Goal: Information Seeking & Learning: Find specific fact

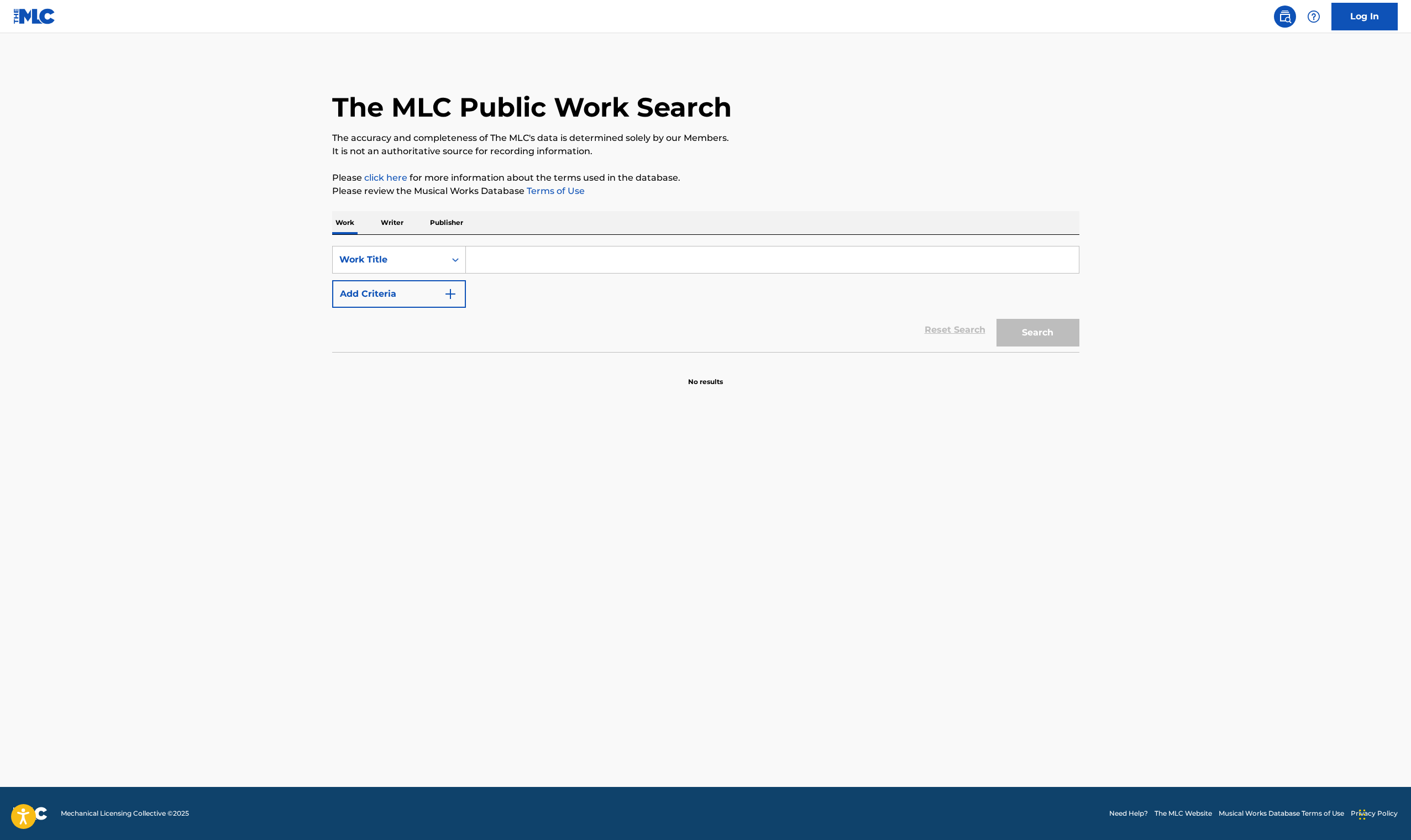
click at [509, 266] on input "Search Form" at bounding box center [772, 259] width 613 height 27
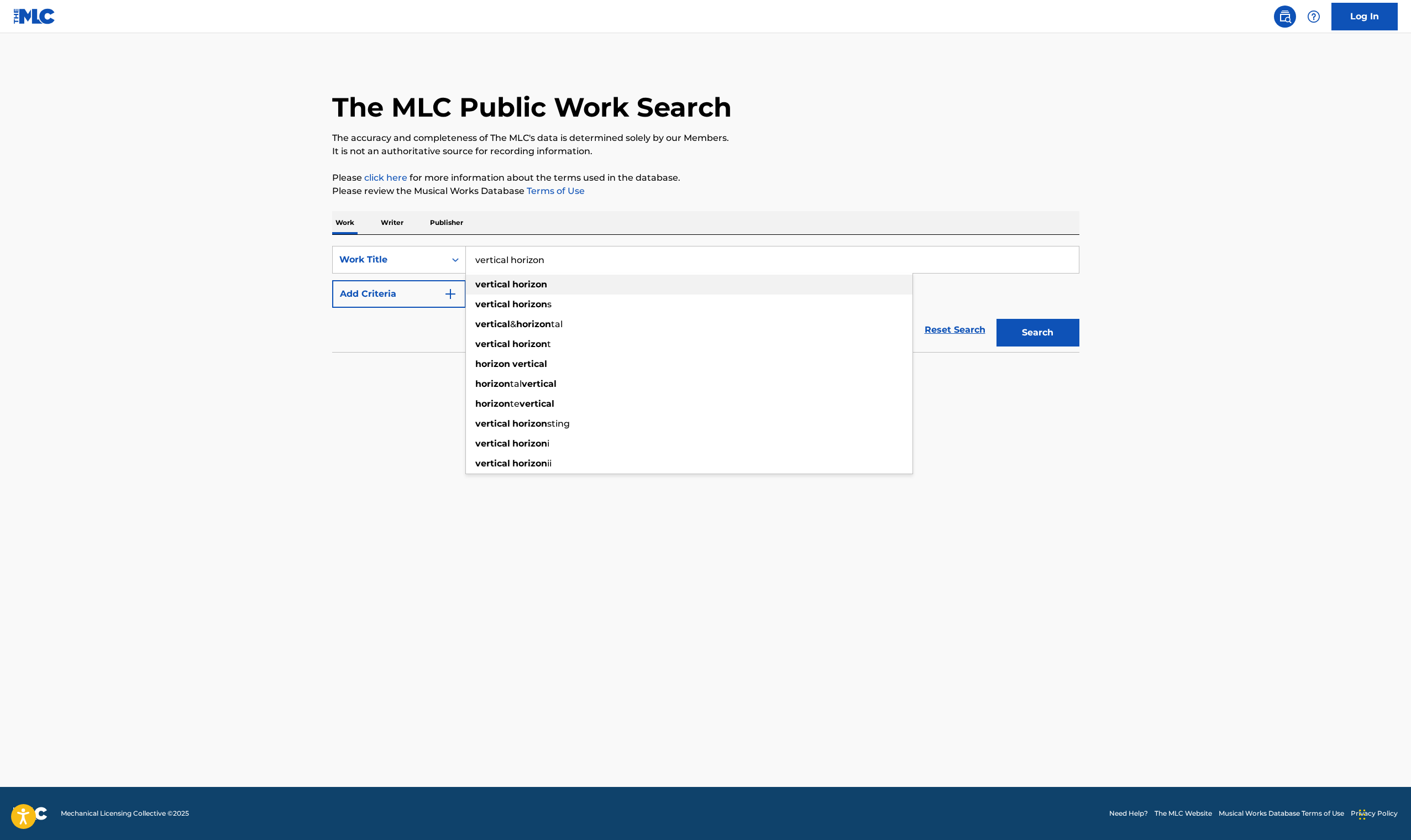
click at [506, 284] on strong "vertical" at bounding box center [492, 284] width 35 height 11
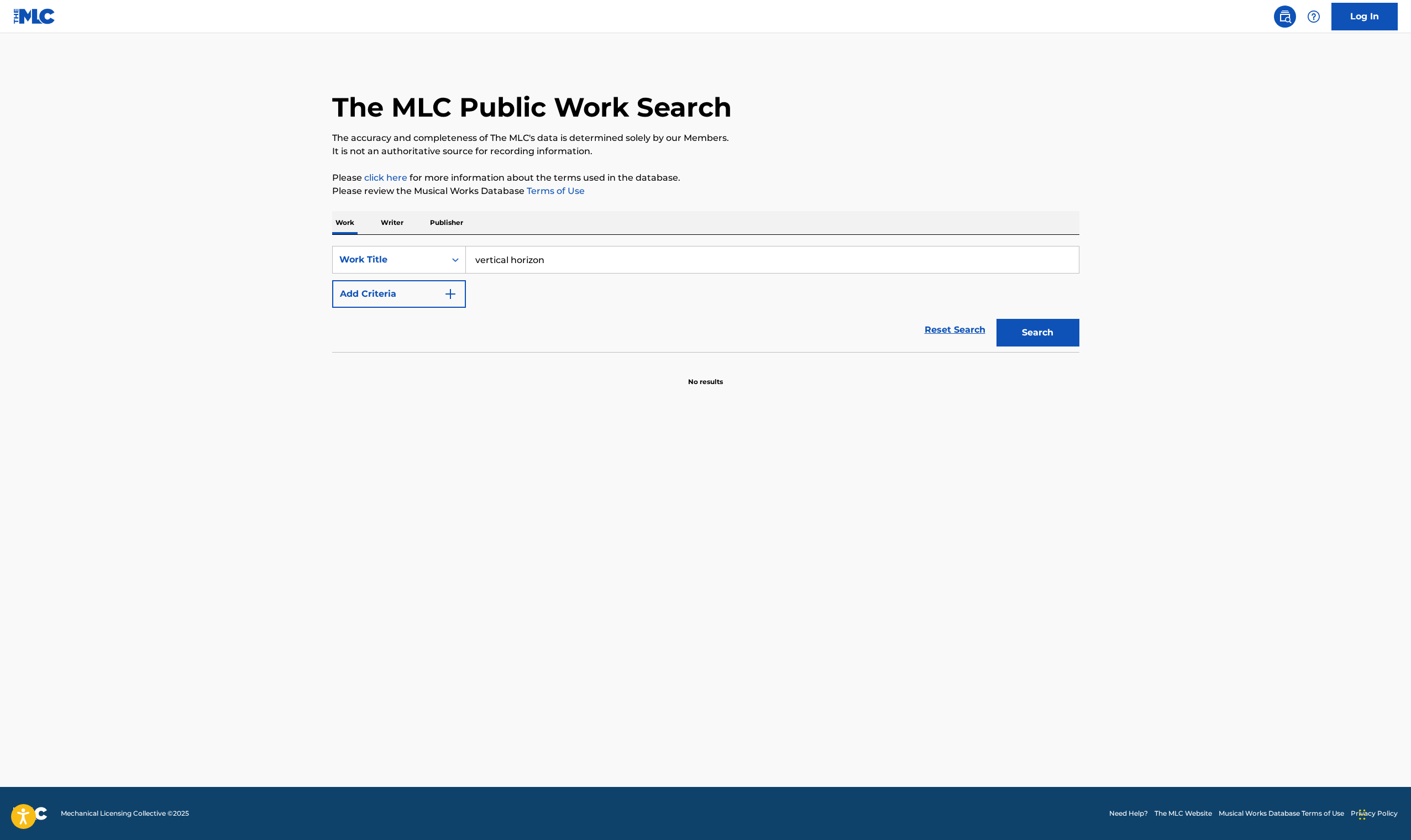
click at [1040, 332] on button "Search" at bounding box center [1038, 333] width 83 height 28
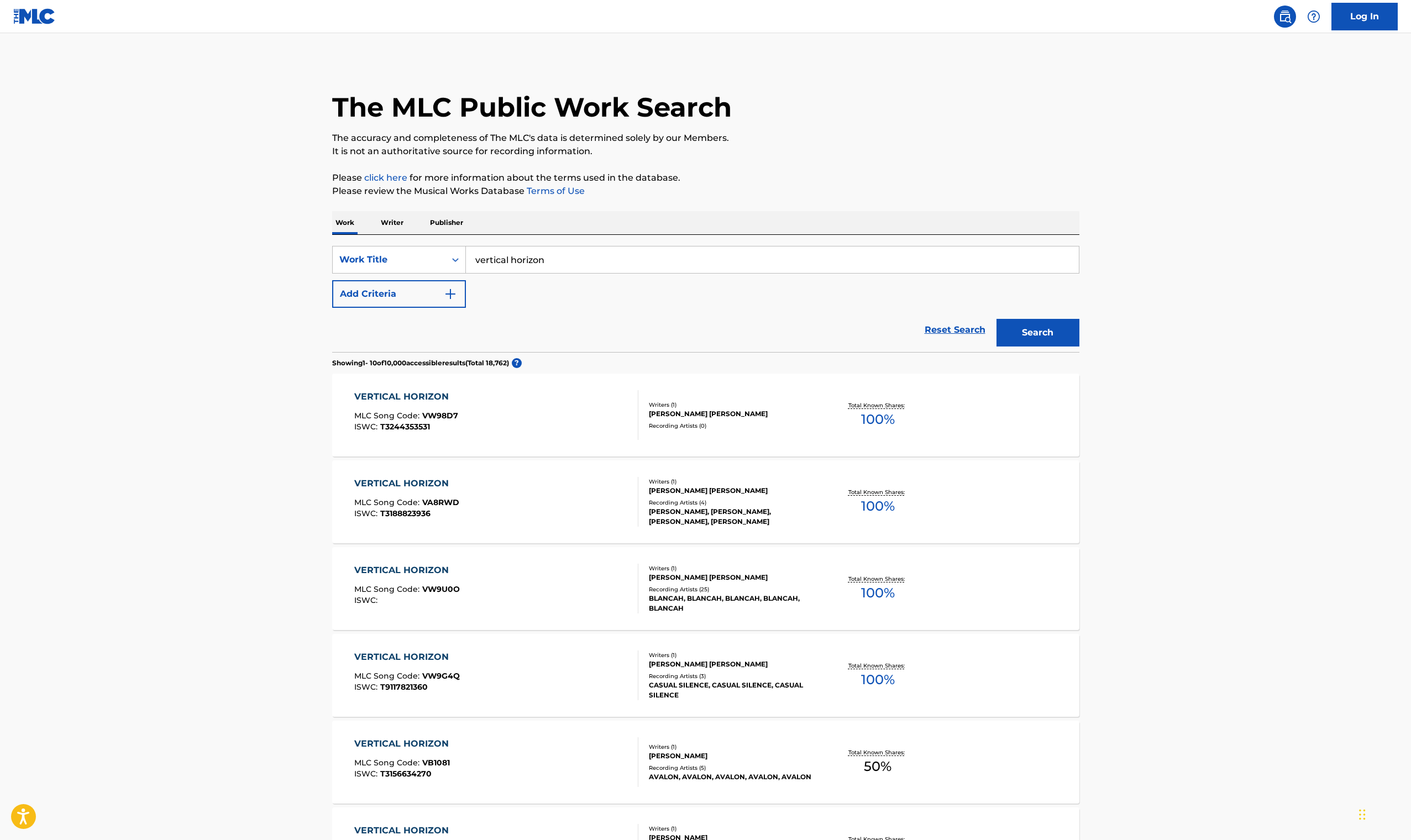
click at [448, 289] on img "Search Form" at bounding box center [450, 294] width 13 height 13
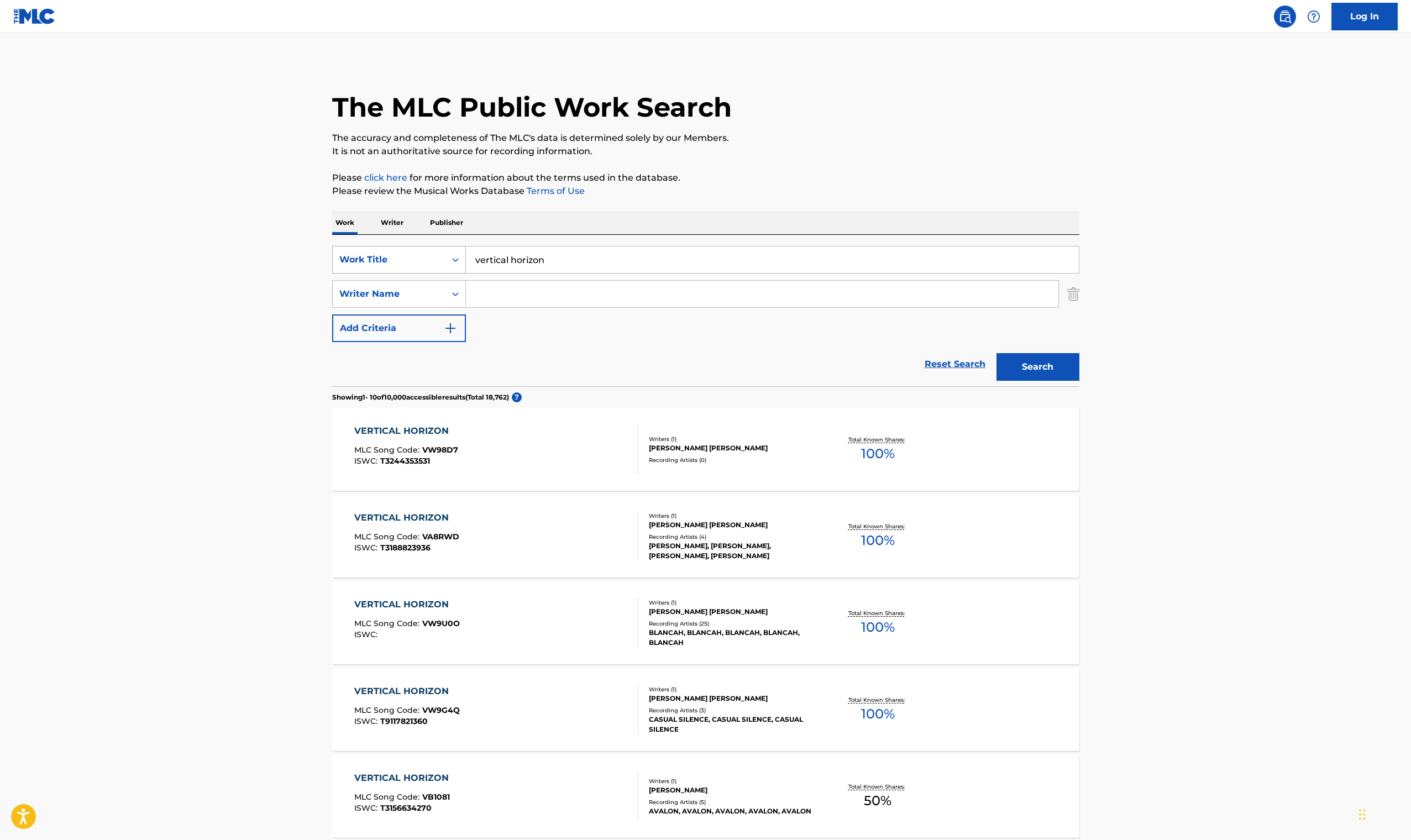
drag, startPoint x: 558, startPoint y: 256, endPoint x: 430, endPoint y: 255, distance: 128.0
click at [430, 255] on div "SearchWithCriteriad63cf8dc-c204-4522-ab13-6c482a8d3c62 Work Title vertical hori…" at bounding box center [706, 259] width 747 height 28
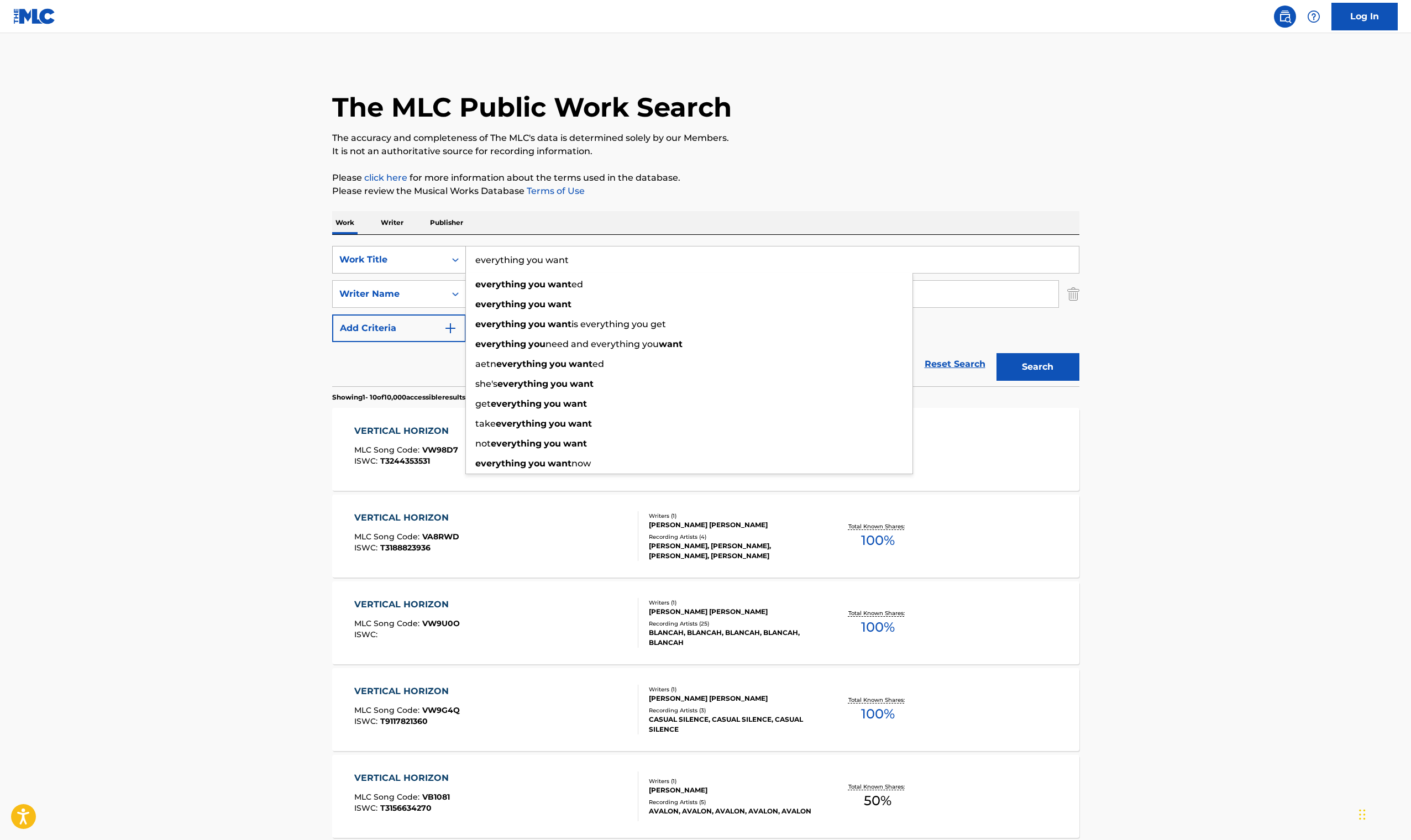
type input "everything you want"
click at [1038, 367] on button "Search" at bounding box center [1038, 367] width 83 height 28
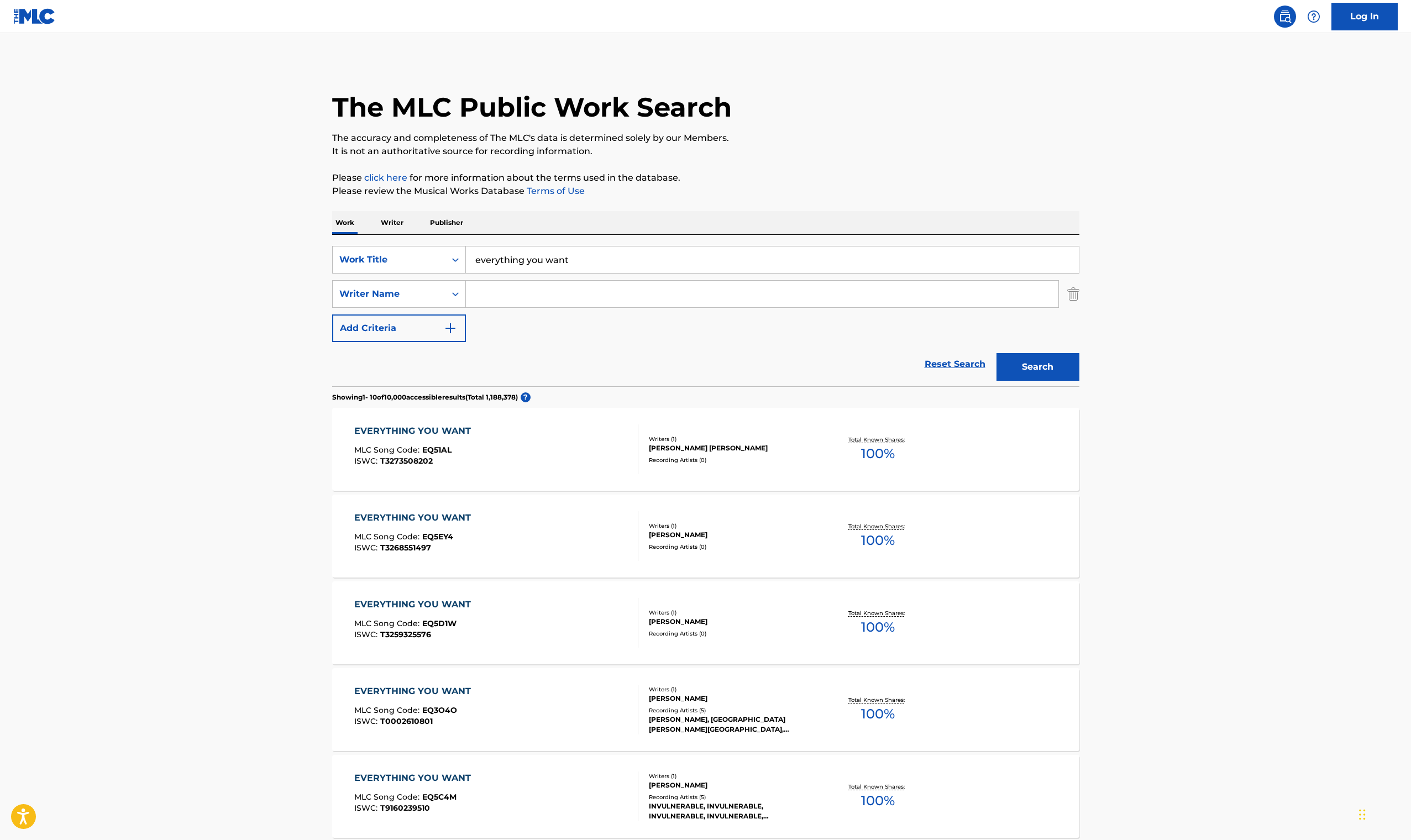
click at [499, 305] on input "Search Form" at bounding box center [762, 294] width 593 height 27
type input "vertical horizon"
click at [1038, 367] on button "Search" at bounding box center [1038, 367] width 83 height 28
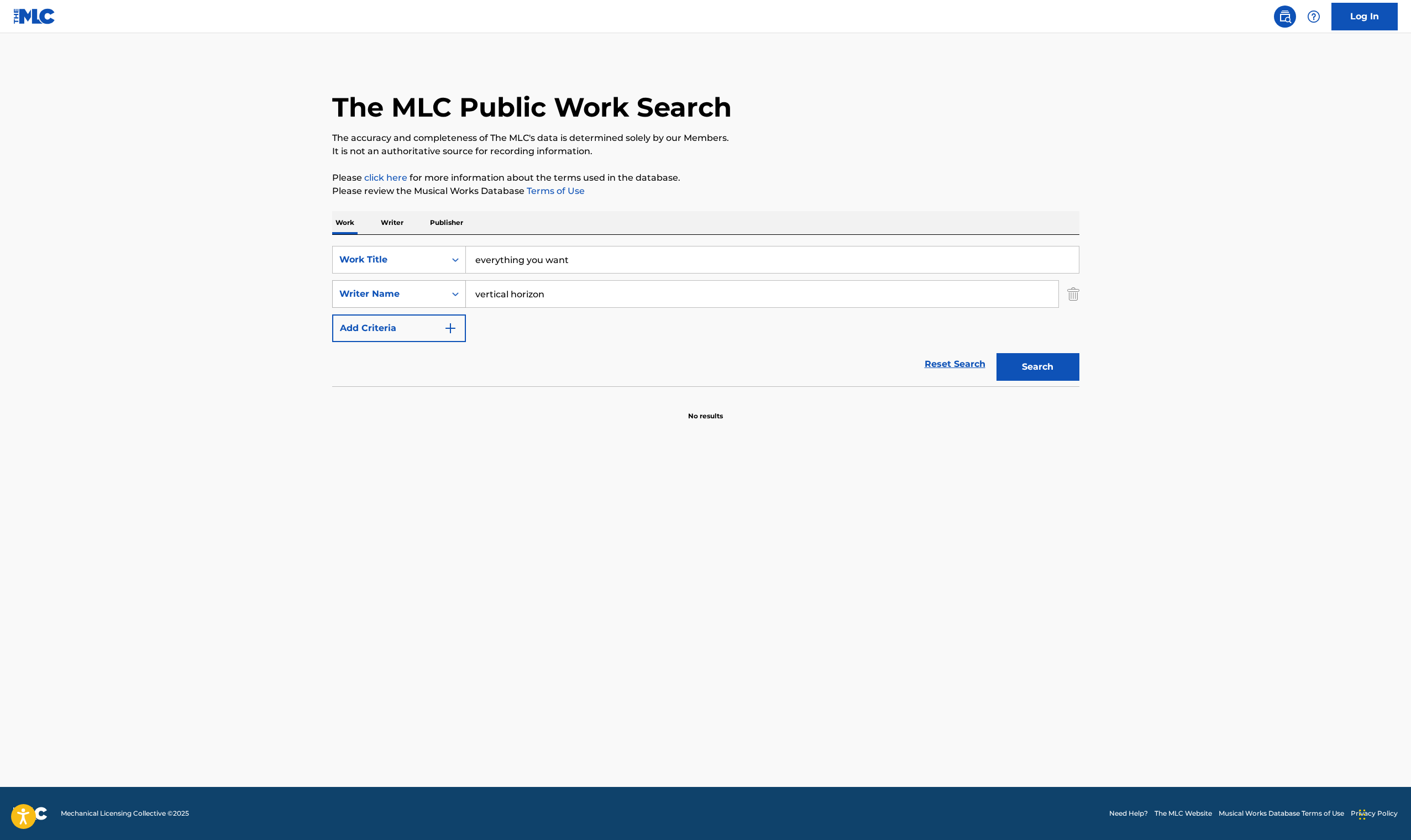
drag, startPoint x: 513, startPoint y: 297, endPoint x: 452, endPoint y: 296, distance: 61.0
click at [452, 296] on div "SearchWithCriteriaa572f333-5987-448d-bbd0-e7bc2f97864e Writer Name vertical hor…" at bounding box center [706, 294] width 747 height 28
drag, startPoint x: 19, startPoint y: 255, endPoint x: 558, endPoint y: 289, distance: 540.1
click at [558, 289] on input "vertical horizon" at bounding box center [762, 294] width 593 height 27
drag, startPoint x: 558, startPoint y: 289, endPoint x: 448, endPoint y: 292, distance: 110.0
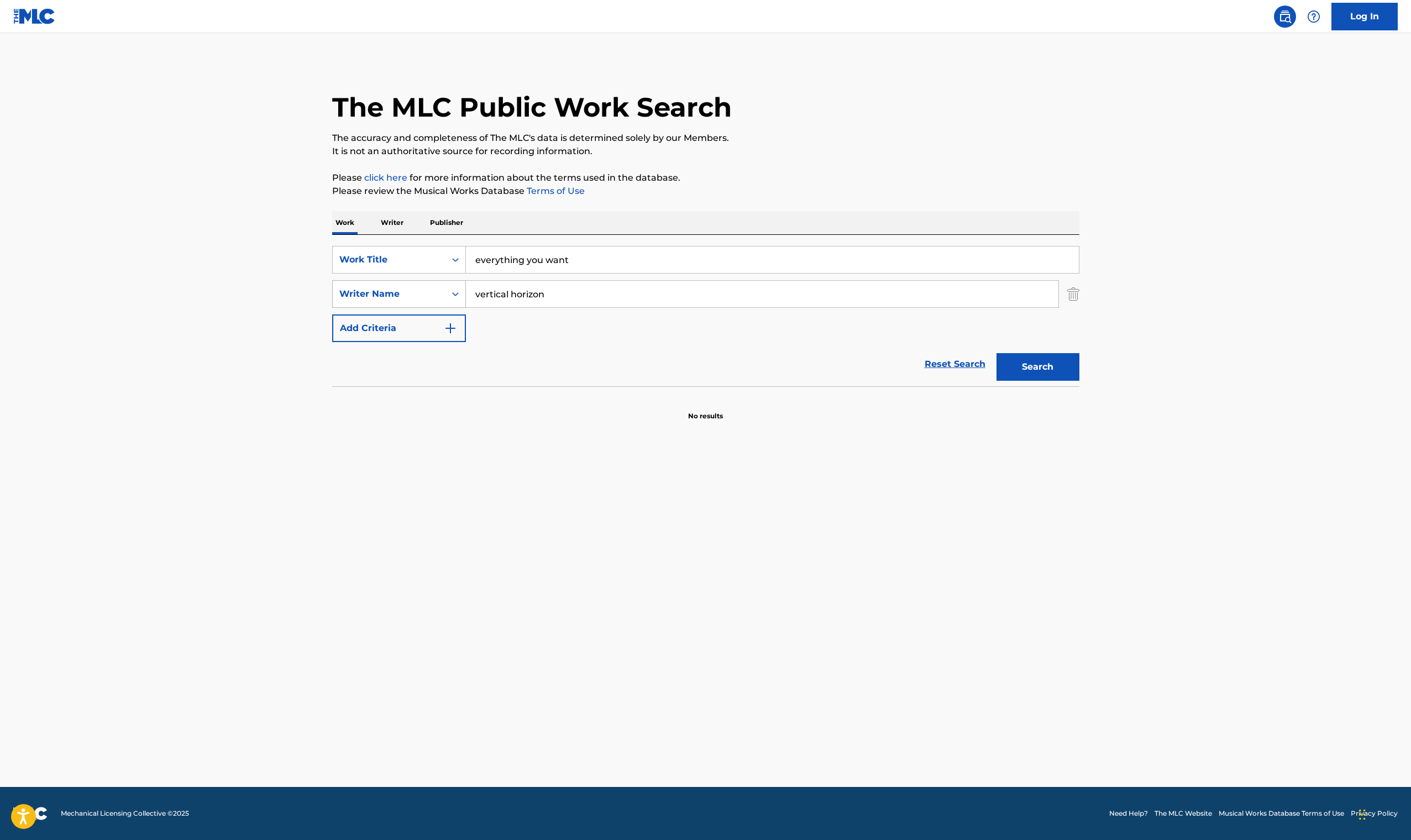
click at [448, 292] on div "SearchWithCriteriaa572f333-5987-448d-bbd0-e7bc2f97864e Writer Name vertical hor…" at bounding box center [706, 294] width 747 height 28
click at [1022, 376] on button "Search" at bounding box center [1038, 367] width 83 height 28
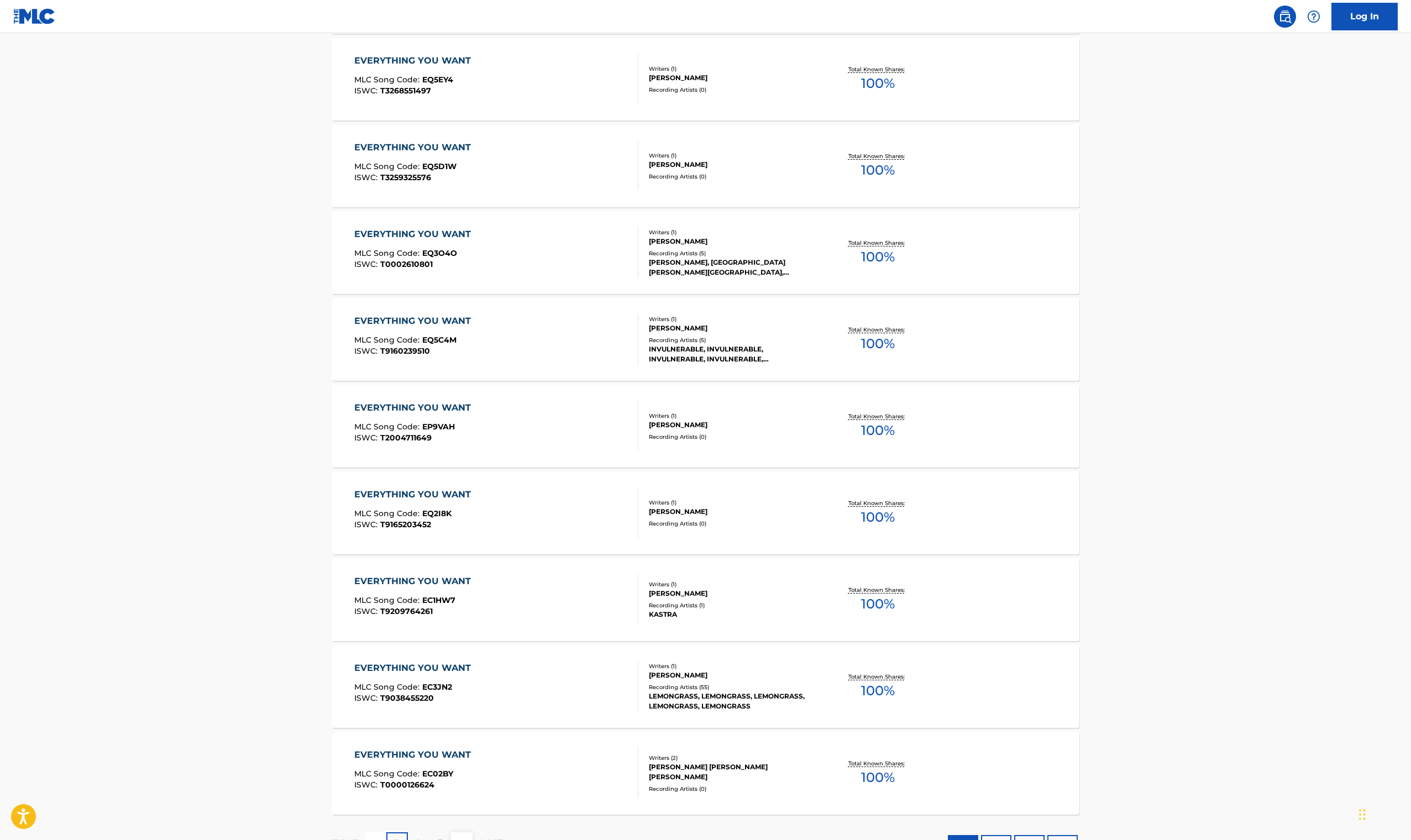
scroll to position [22, 0]
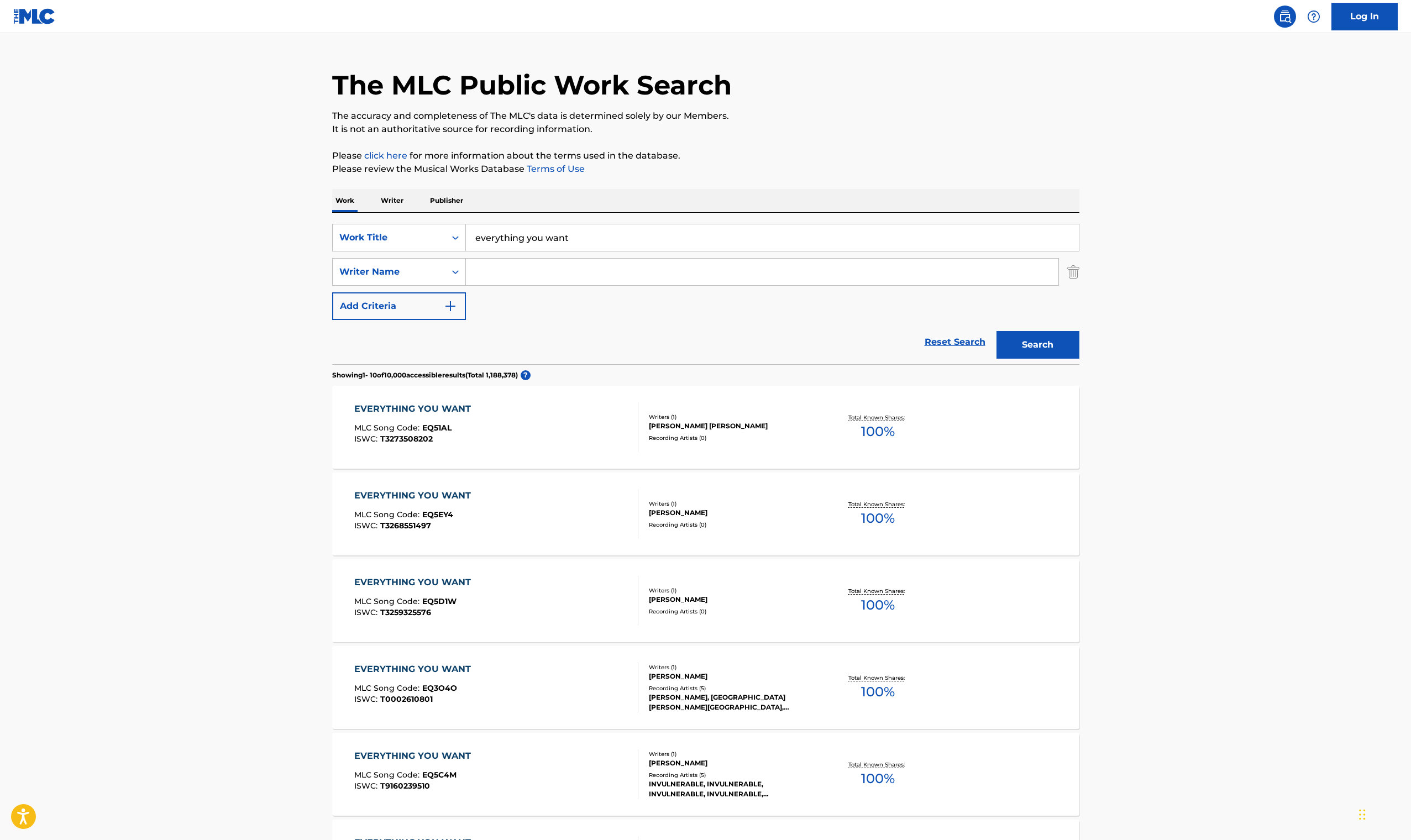
click at [454, 413] on div "EVERYTHING YOU WANT" at bounding box center [415, 409] width 122 height 13
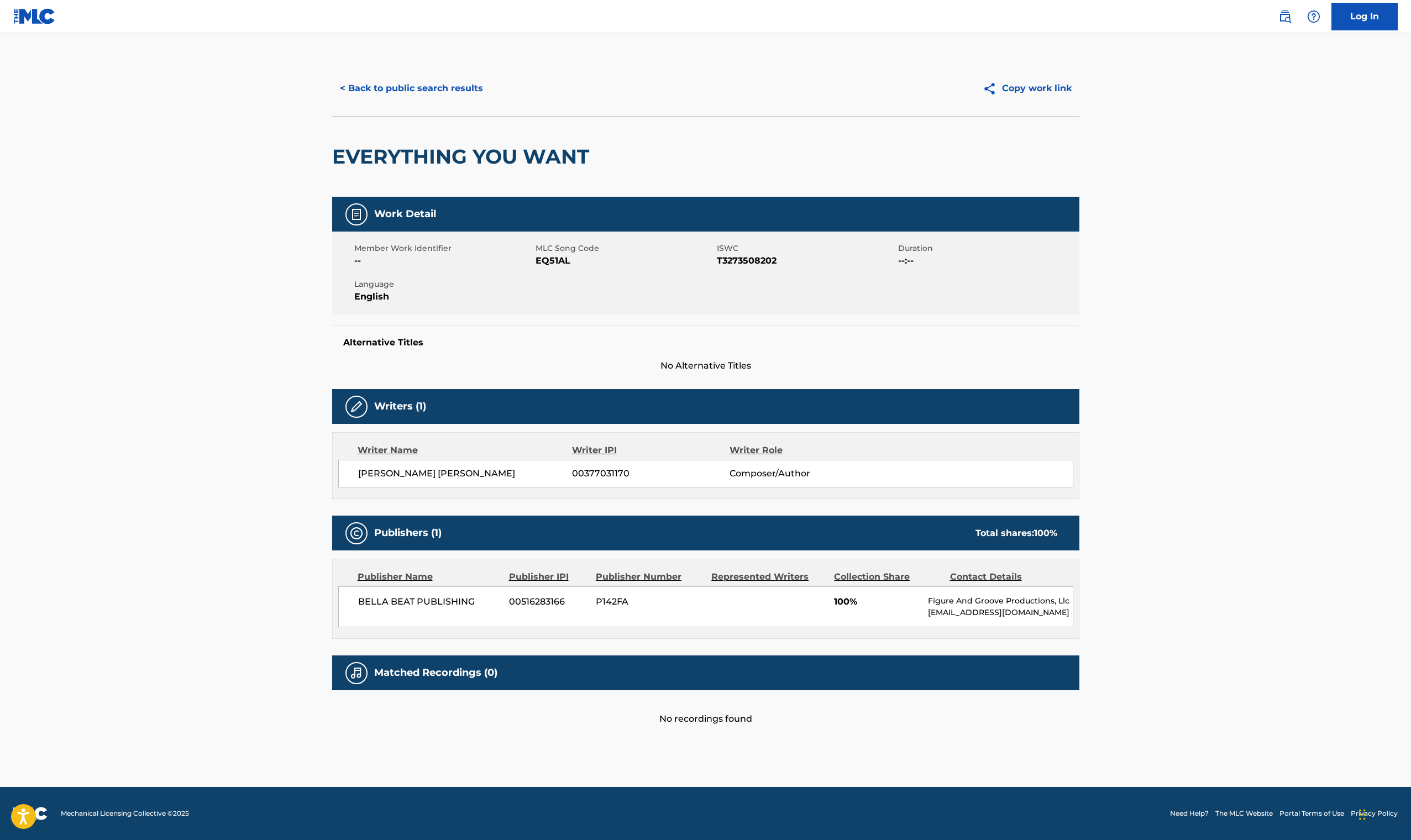
scroll to position [22, 0]
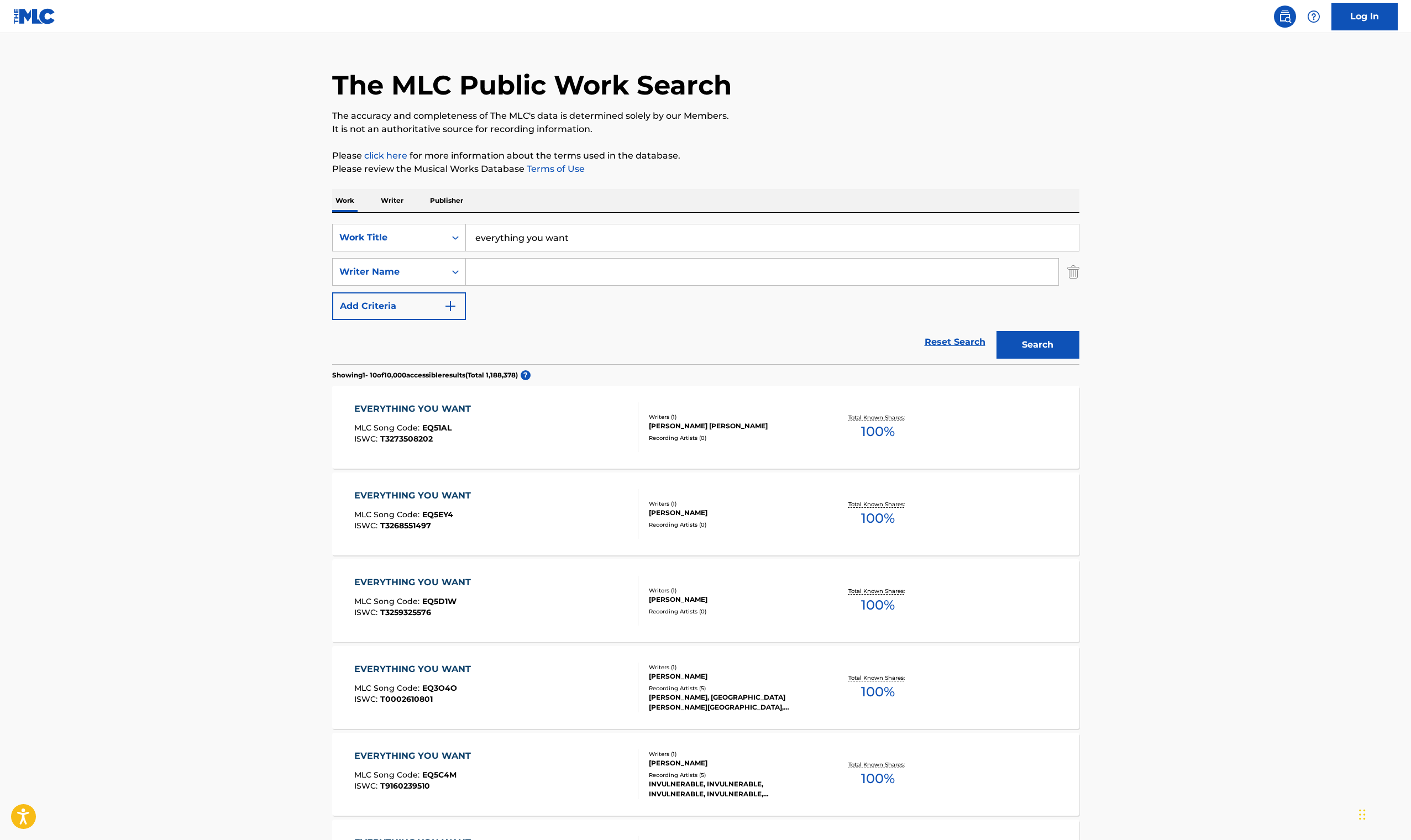
click at [394, 198] on p "Writer" at bounding box center [392, 200] width 30 height 23
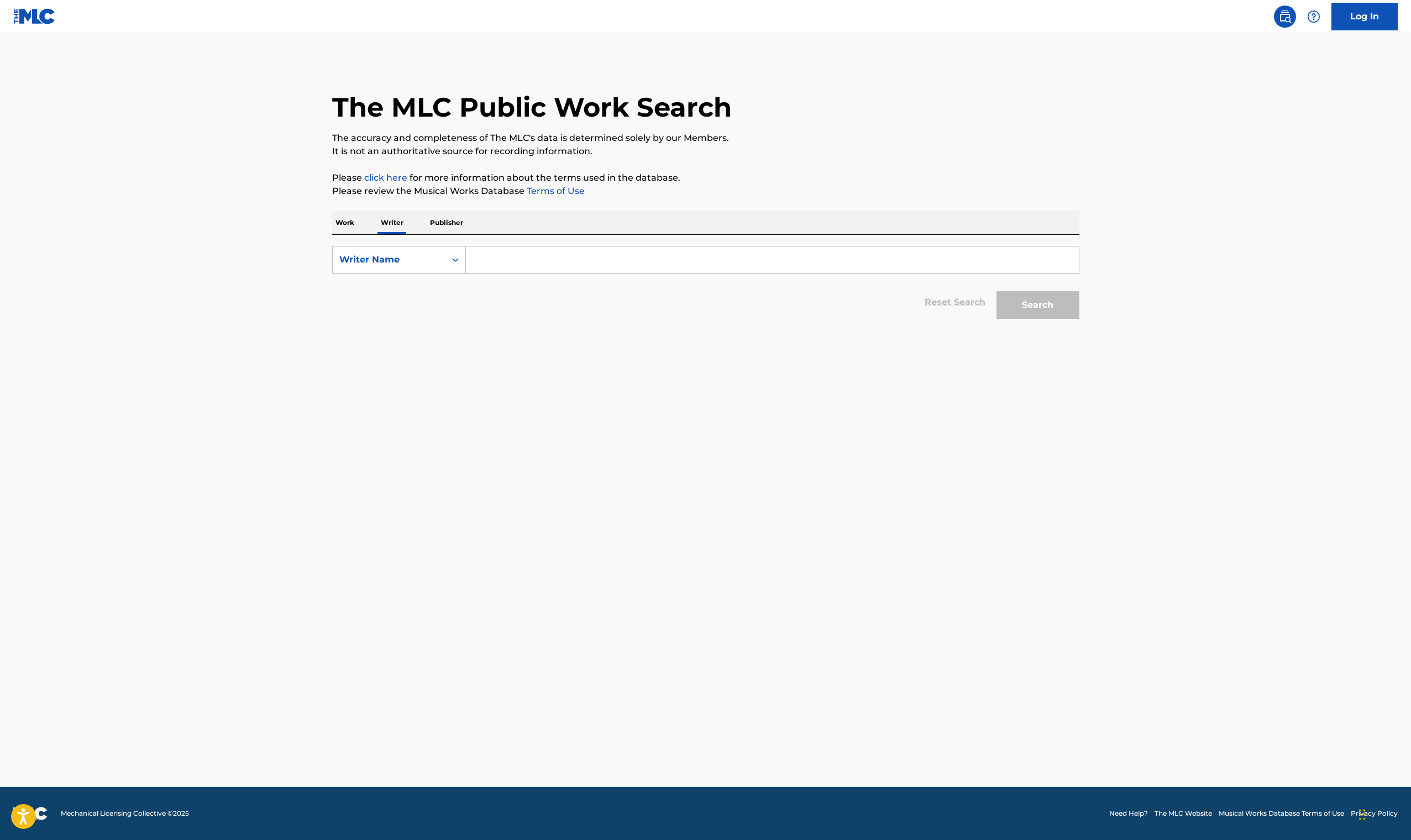
click at [451, 218] on p "Publisher" at bounding box center [446, 222] width 40 height 23
click at [346, 230] on p "Work" at bounding box center [344, 222] width 25 height 23
click at [460, 246] on div "Work Title" at bounding box center [399, 259] width 134 height 28
click at [434, 297] on div "Writer Name" at bounding box center [399, 287] width 132 height 28
click at [498, 256] on input "Search Form" at bounding box center [772, 259] width 613 height 27
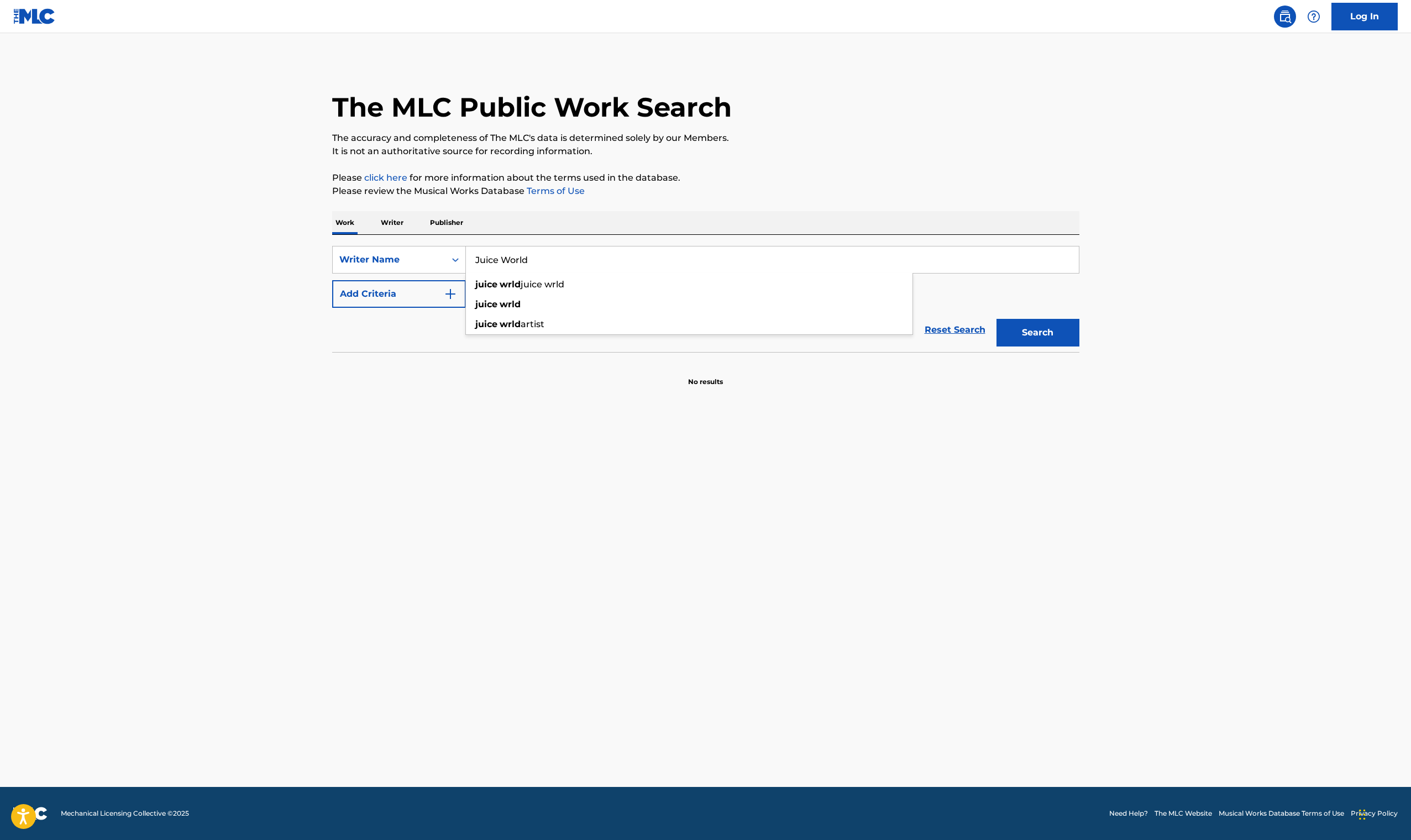
drag, startPoint x: 657, startPoint y: 271, endPoint x: 542, endPoint y: 285, distance: 115.8
click at [499, 285] on span "Search Form" at bounding box center [499, 284] width 2 height 11
click at [1029, 329] on button "Search" at bounding box center [1038, 333] width 83 height 28
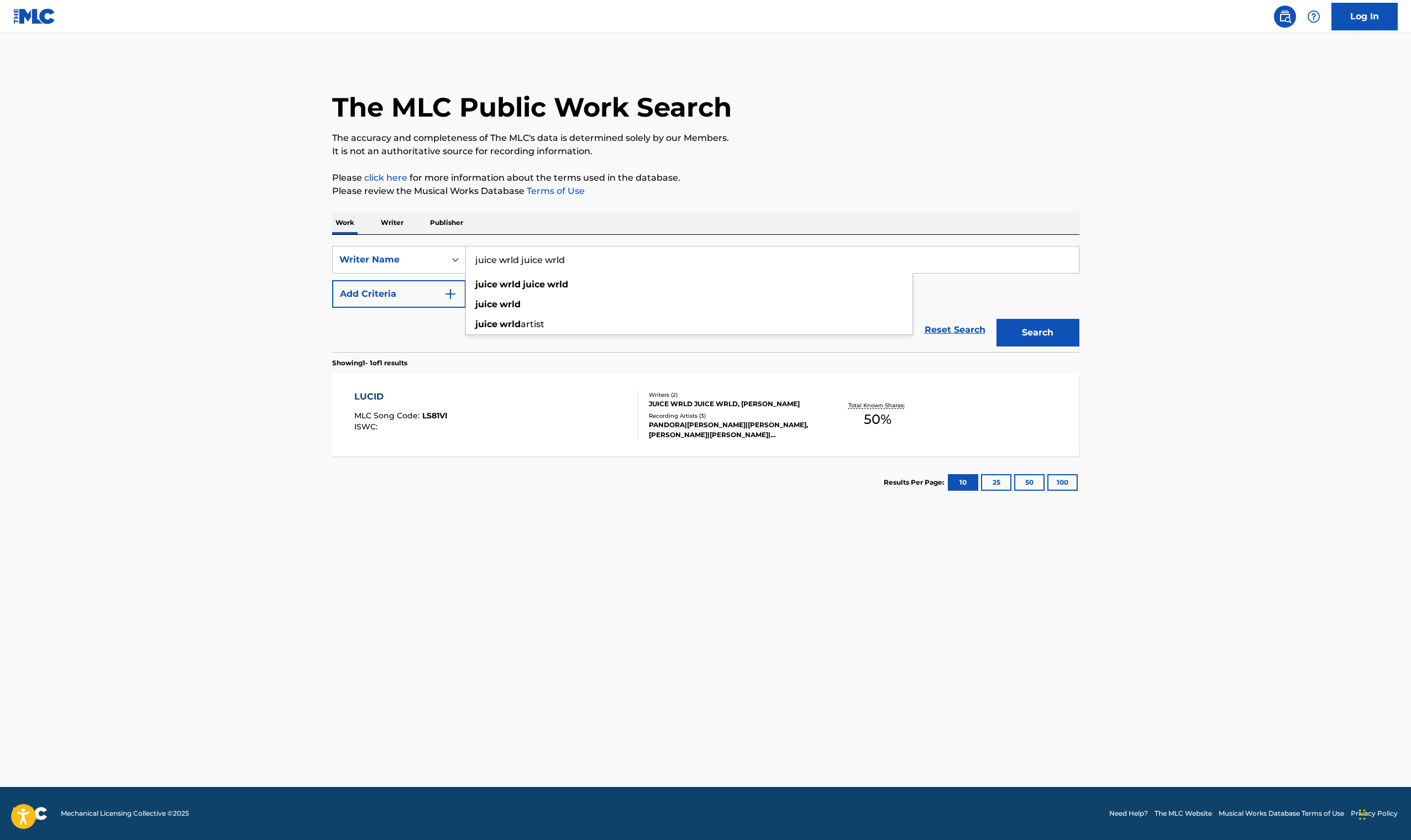
drag, startPoint x: 587, startPoint y: 267, endPoint x: 522, endPoint y: 256, distance: 65.9
click at [522, 256] on input "juice wrld juice wrld" at bounding box center [772, 259] width 613 height 27
type input "juice wrld"
click at [1038, 333] on button "Search" at bounding box center [1038, 333] width 83 height 28
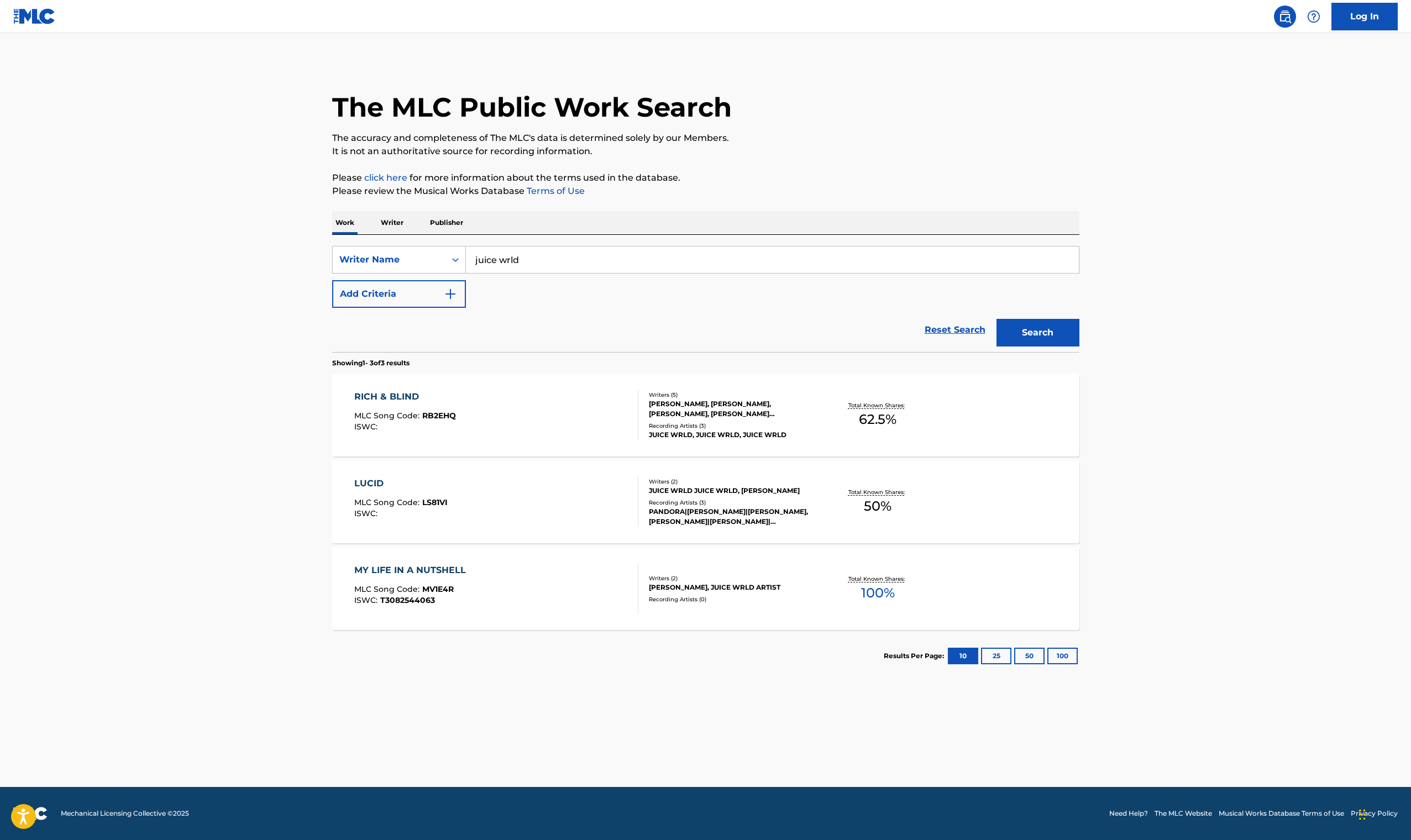
click at [568, 334] on div "Reset Search Search" at bounding box center [706, 330] width 747 height 44
drag, startPoint x: 537, startPoint y: 266, endPoint x: 445, endPoint y: 245, distance: 94.4
click at [445, 245] on div "SearchWithCriteria6124d978-11be-4553-bbc5-8278dba6660f Writer Name juice wrld j…" at bounding box center [706, 293] width 747 height 117
click at [445, 294] on img "Search Form" at bounding box center [450, 294] width 13 height 13
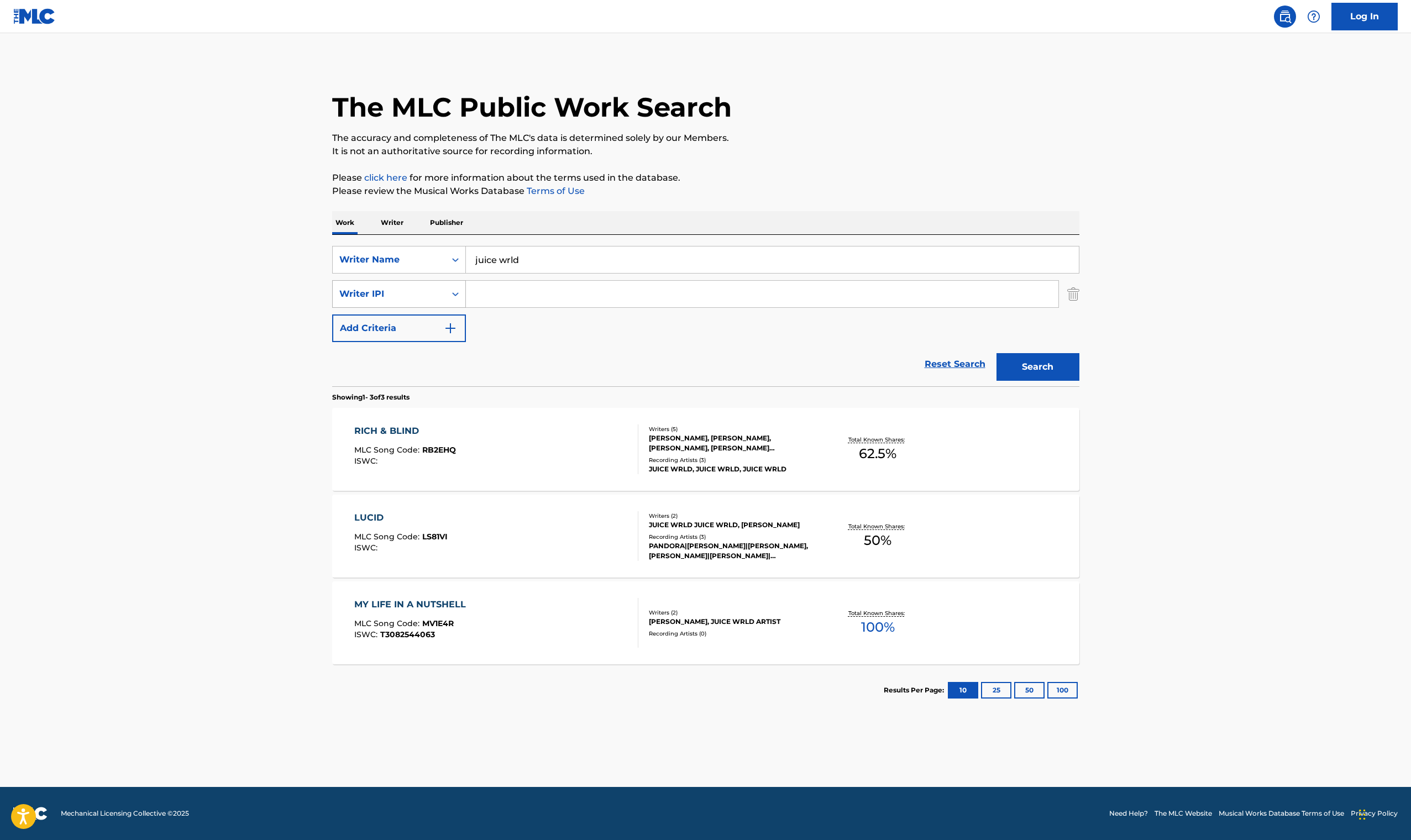
click at [448, 295] on div "Search Form" at bounding box center [456, 294] width 20 height 20
click at [538, 334] on div "SearchWithCriteria6124d978-11be-4553-bbc5-8278dba6660f Writer Name juice wrld S…" at bounding box center [706, 294] width 747 height 96
drag, startPoint x: 526, startPoint y: 262, endPoint x: 440, endPoint y: 257, distance: 86.1
click at [440, 257] on div "SearchWithCriteria6124d978-11be-4553-bbc5-8278dba6660f Writer Name juice wrld j…" at bounding box center [706, 259] width 747 height 28
type input "Dwayne Michael Carter jr"
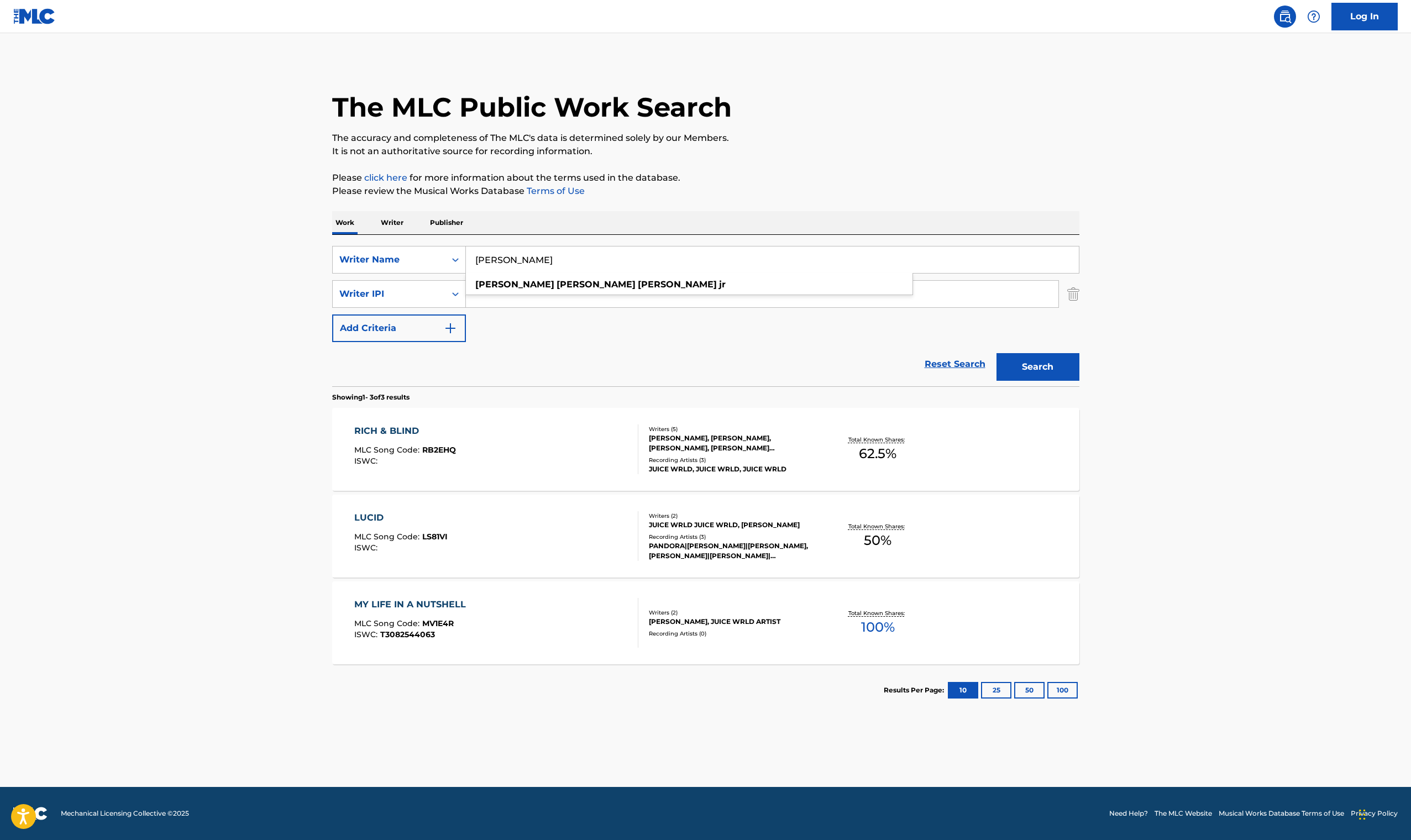
click at [1038, 367] on button "Search" at bounding box center [1038, 367] width 83 height 28
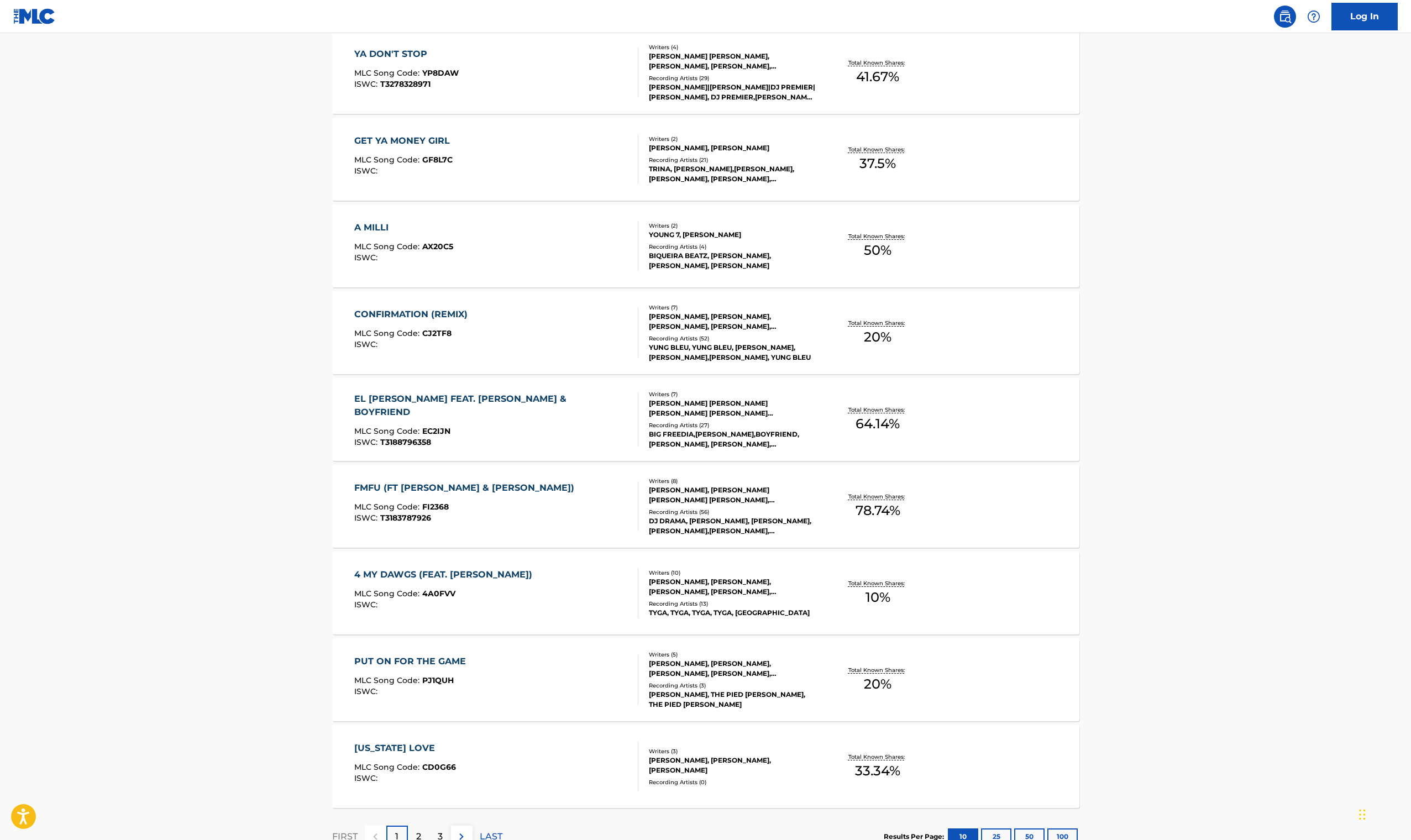
scroll to position [542, 0]
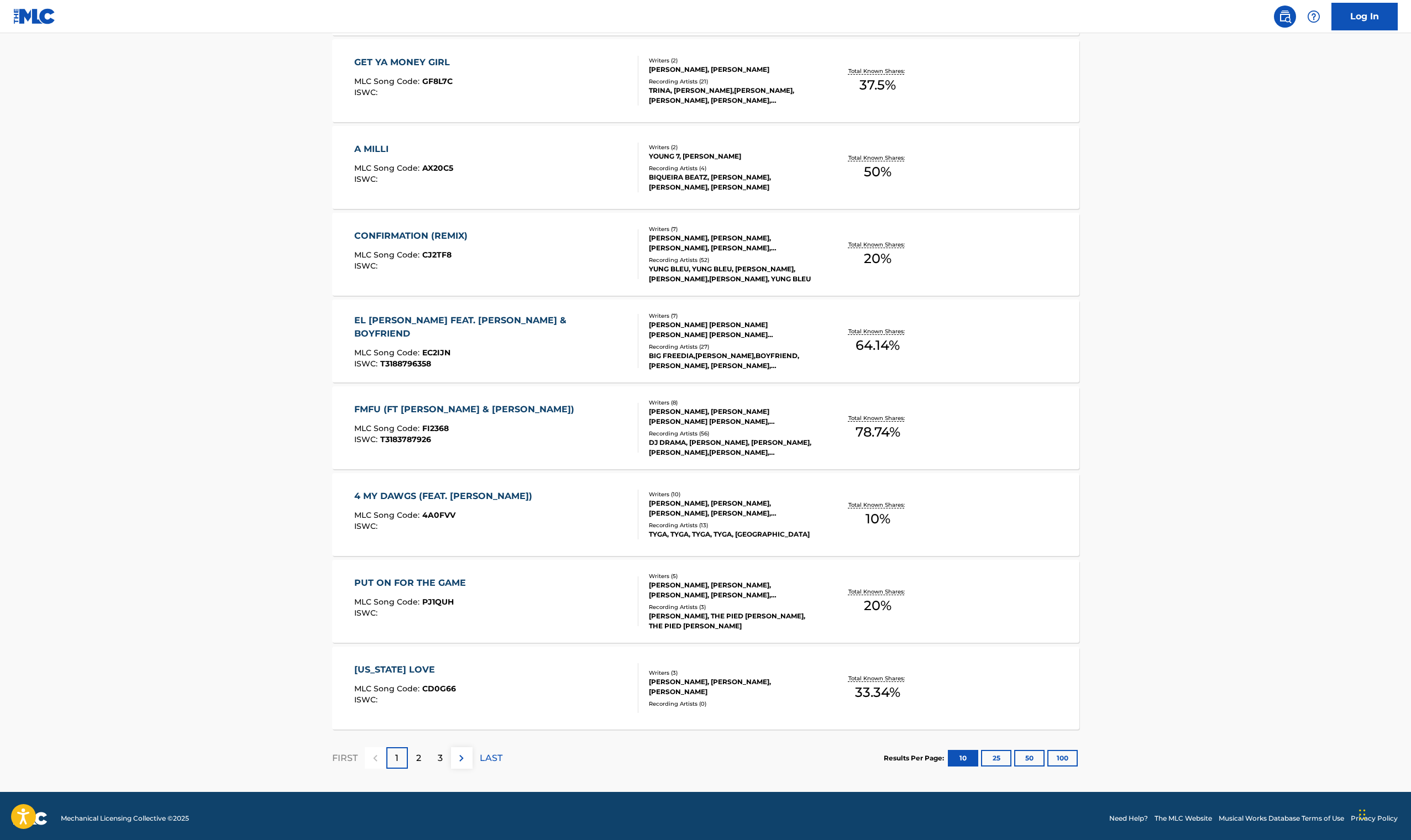
click at [424, 757] on div "2" at bounding box center [418, 758] width 21 height 21
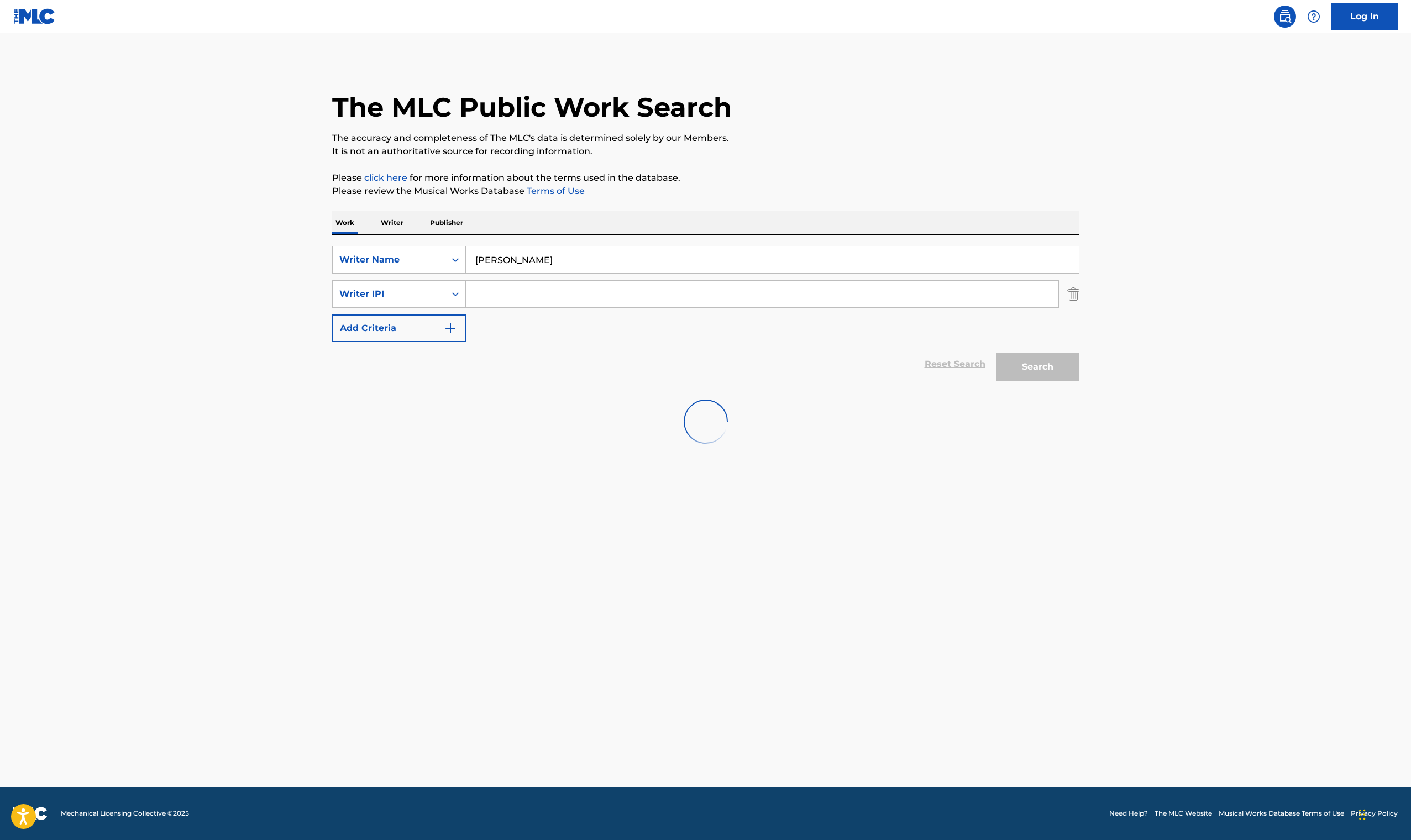
scroll to position [0, 0]
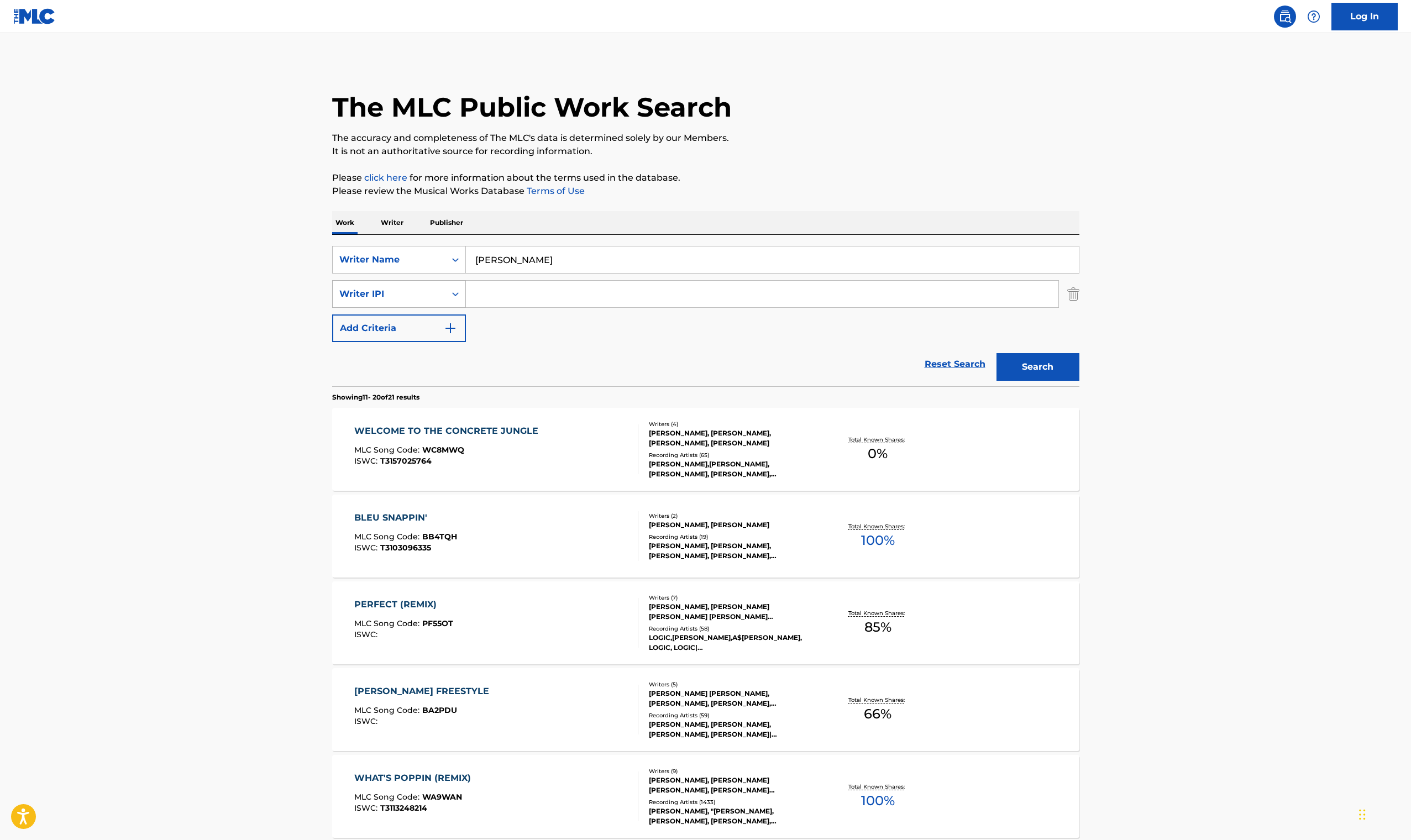
click at [457, 283] on div "Search Form" at bounding box center [456, 294] width 20 height 27
click at [419, 395] on div "Writer IPI" at bounding box center [399, 404] width 132 height 28
click at [459, 298] on icon "Search Form" at bounding box center [455, 294] width 11 height 11
click at [513, 330] on div "SearchWithCriteria6124d978-11be-4553-bbc5-8278dba6660f Writer Name Dwayne Micha…" at bounding box center [706, 294] width 747 height 96
click at [454, 258] on icon "Search Form" at bounding box center [455, 259] width 11 height 11
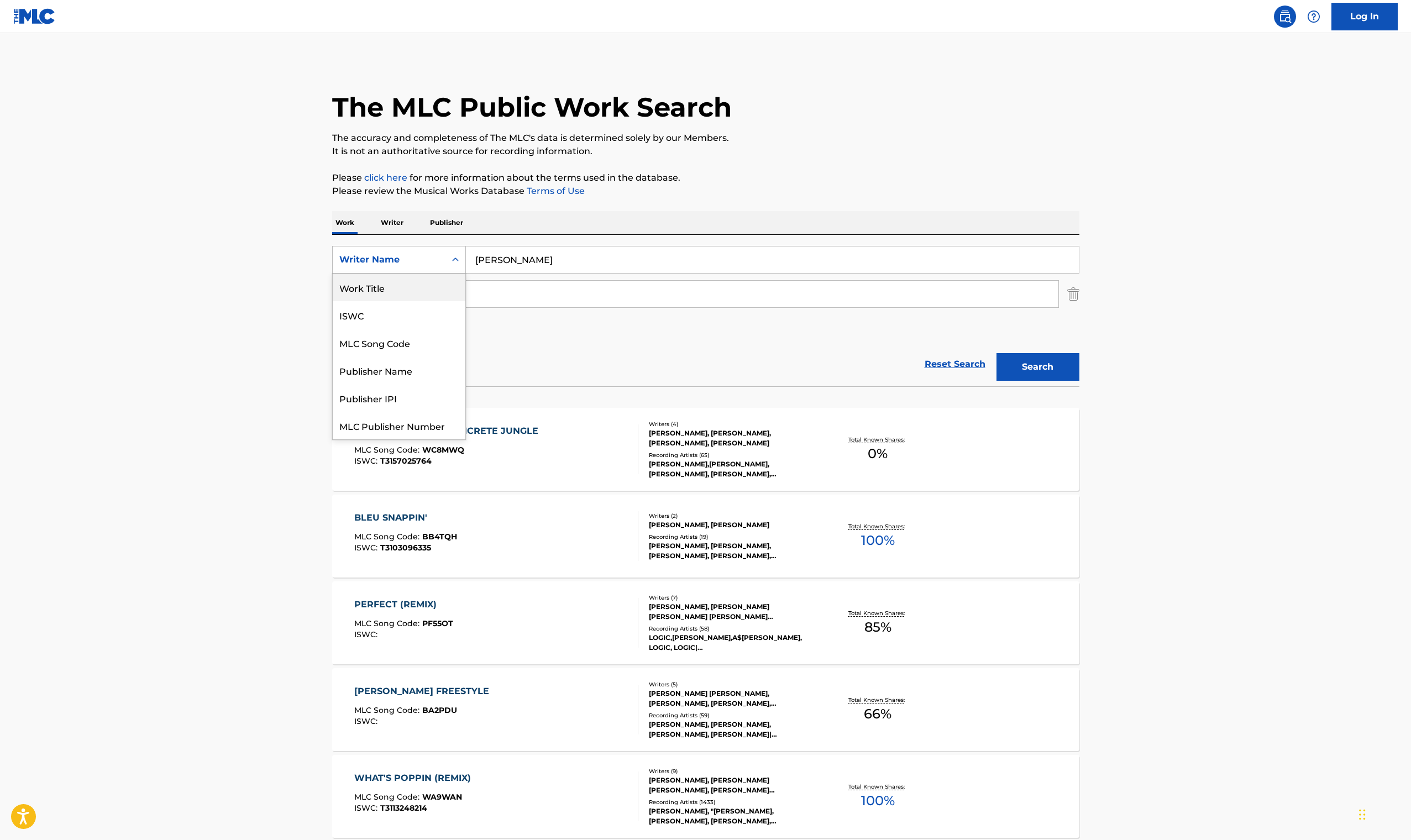
click at [427, 285] on div "Work Title" at bounding box center [399, 287] width 132 height 28
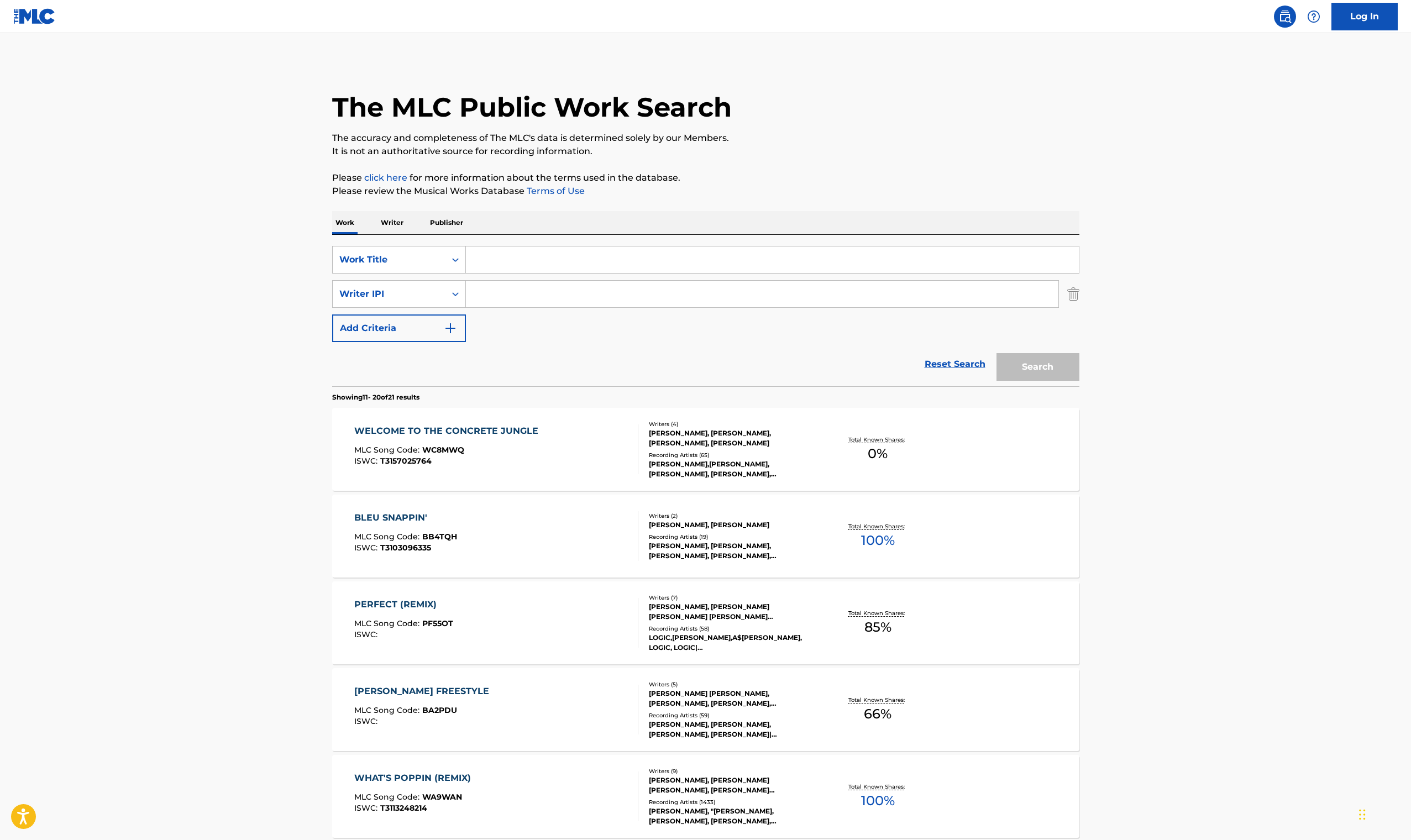
click at [548, 263] on input "Search Form" at bounding box center [772, 259] width 613 height 27
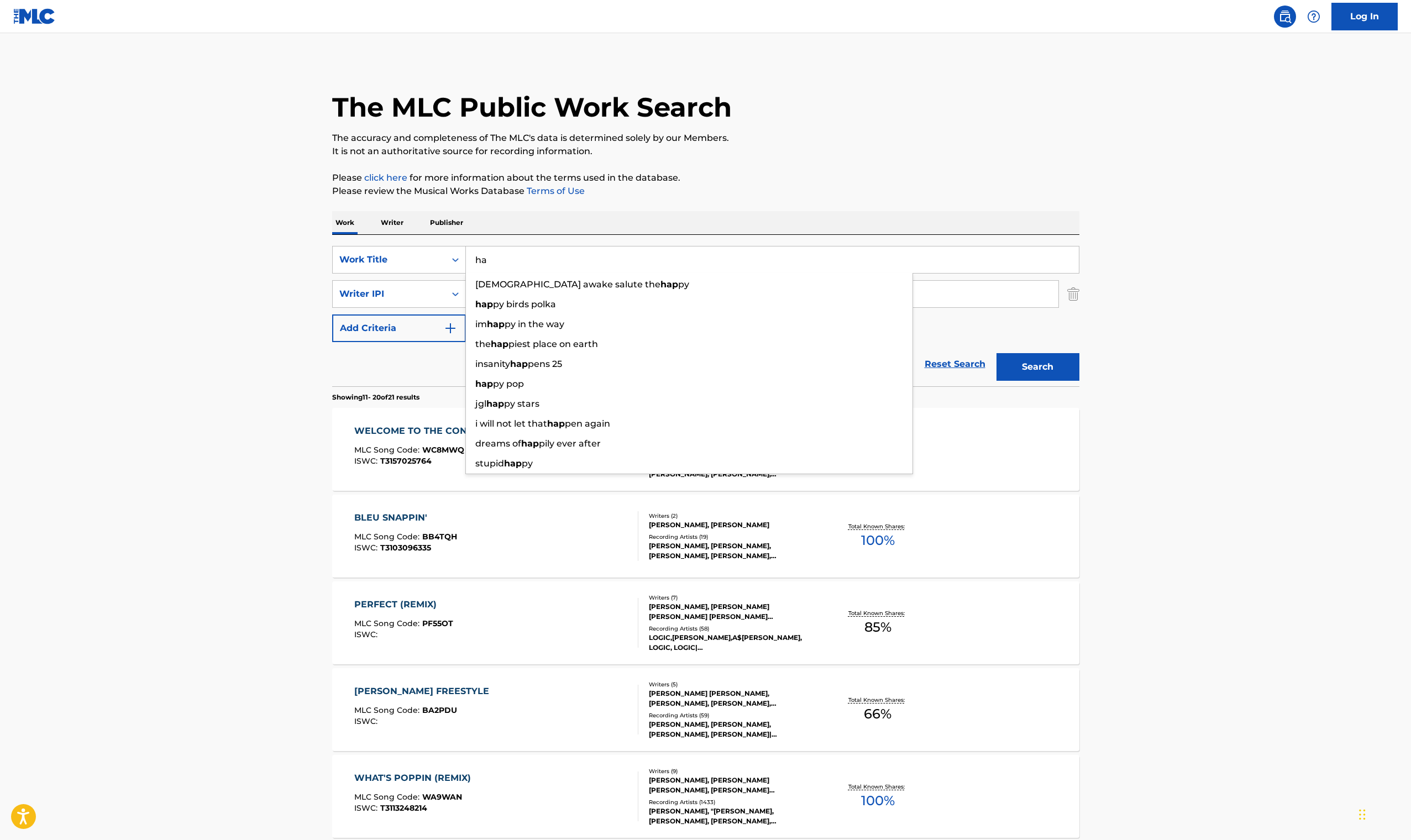
type input "h"
type input "how to love"
click at [494, 308] on strong "how" at bounding box center [485, 304] width 20 height 11
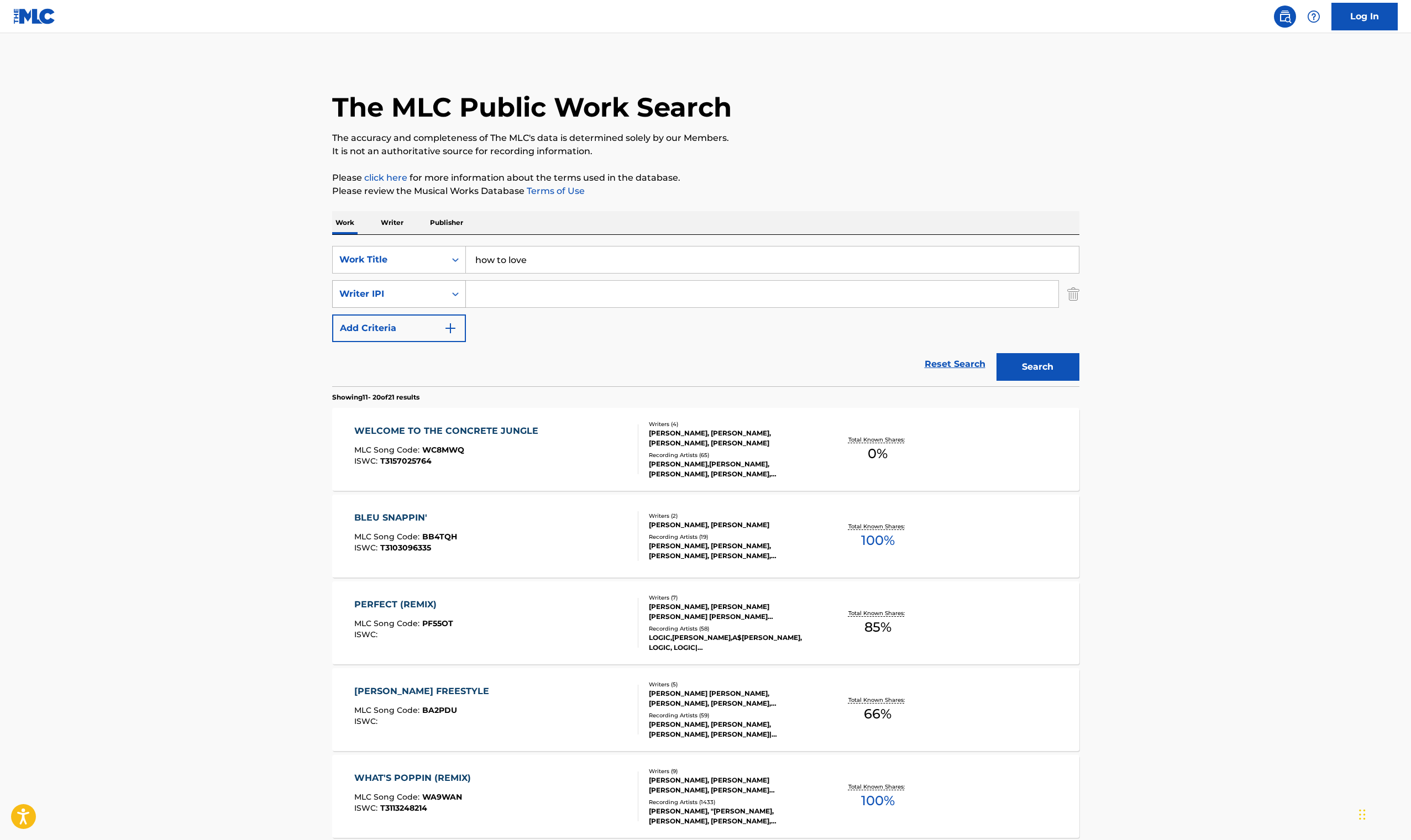
click at [446, 298] on div "Search Form" at bounding box center [456, 294] width 20 height 20
click at [441, 312] on div "Writer Name" at bounding box center [399, 321] width 132 height 28
click at [518, 298] on input "Search Form" at bounding box center [762, 294] width 593 height 27
click at [1038, 367] on button "Search" at bounding box center [1038, 367] width 83 height 28
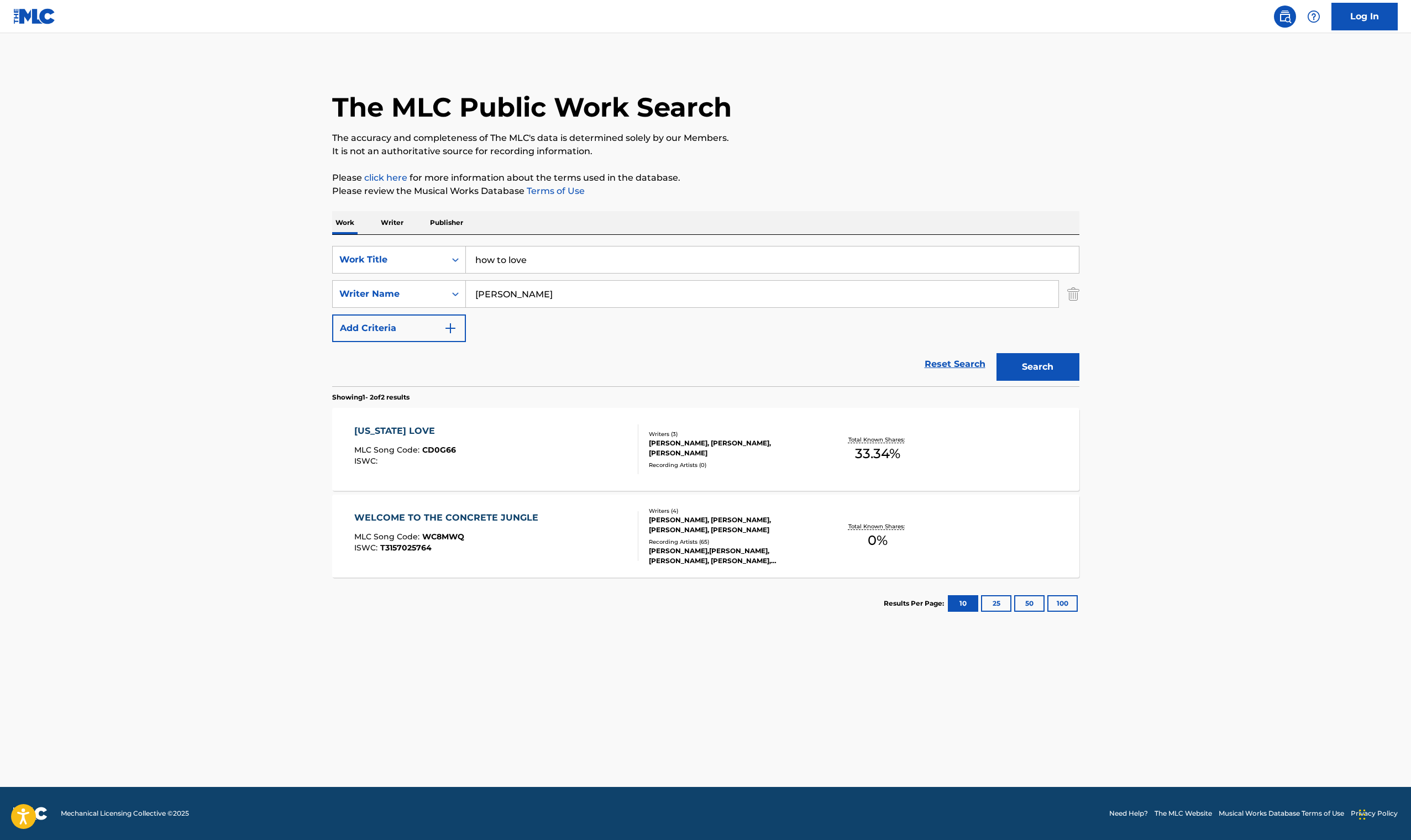
drag, startPoint x: 624, startPoint y: 298, endPoint x: 581, endPoint y: 298, distance: 43.0
click at [581, 298] on input "Dwayne Michael Carter jr" at bounding box center [762, 294] width 593 height 27
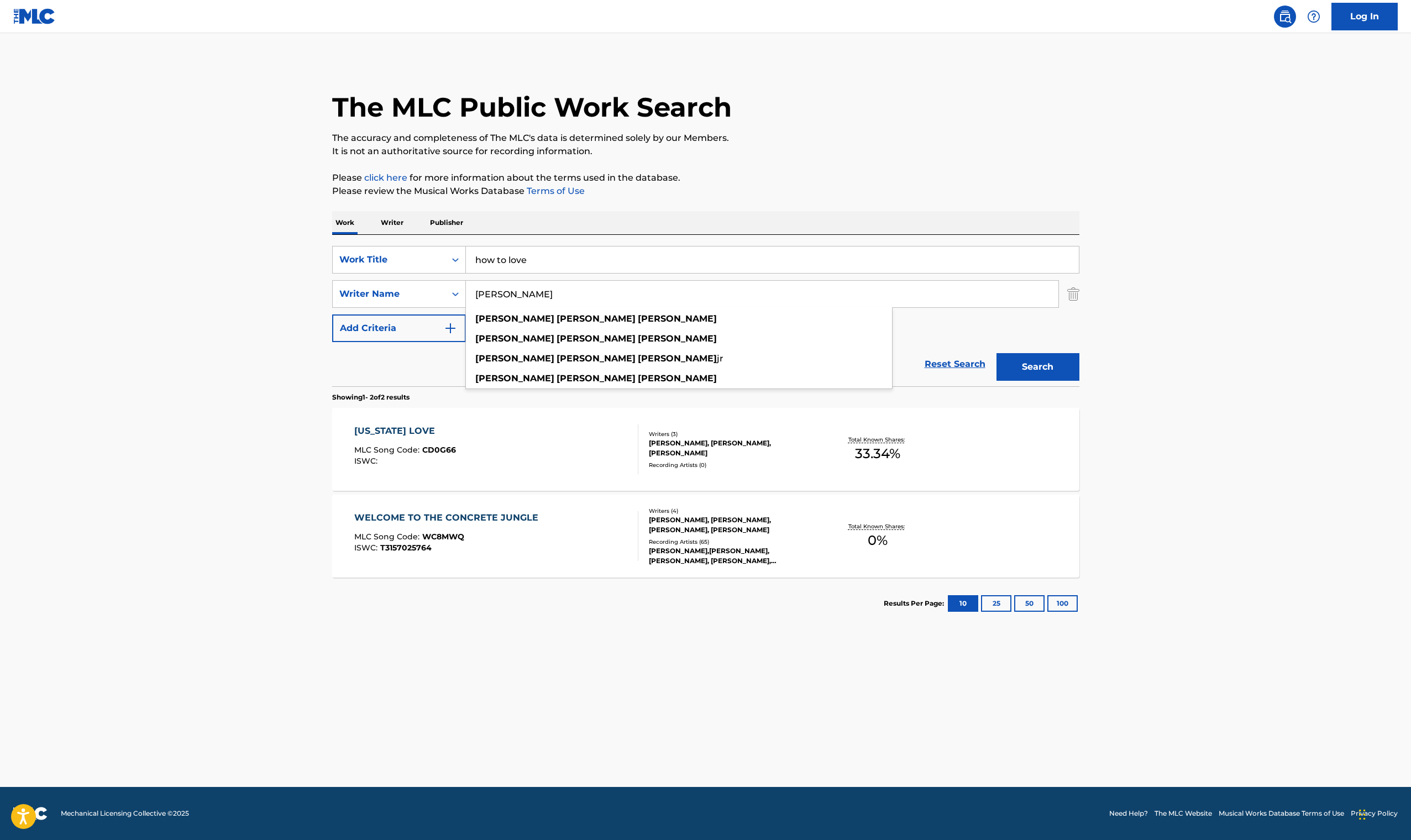
click at [1038, 367] on button "Search" at bounding box center [1038, 367] width 83 height 28
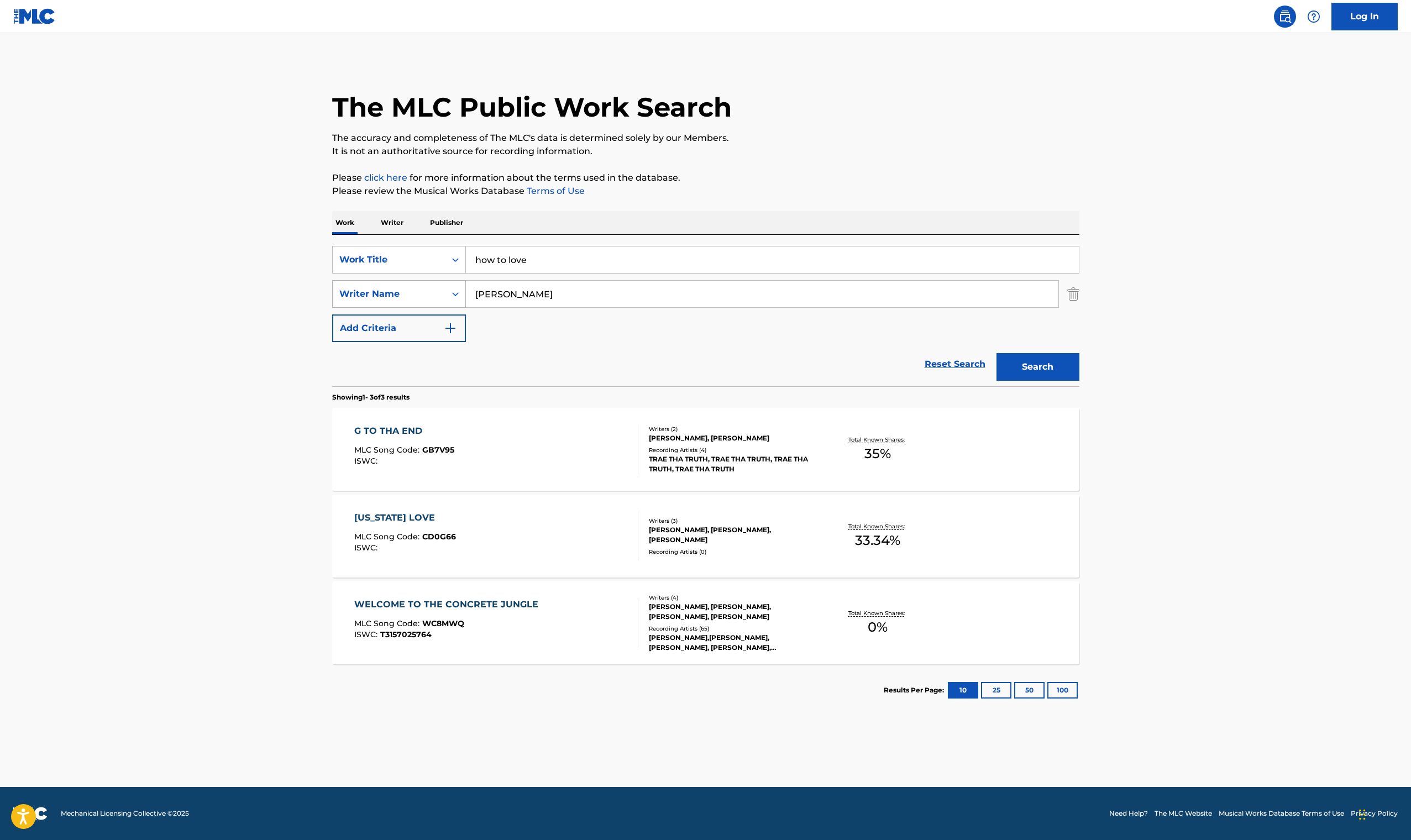
drag, startPoint x: 584, startPoint y: 293, endPoint x: 460, endPoint y: 288, distance: 124.1
click at [460, 288] on div "SearchWithCriteria146bb66e-cf74-441c-ba52-919b48fa4e01 Writer Name Dwayne Micha…" at bounding box center [706, 294] width 747 height 28
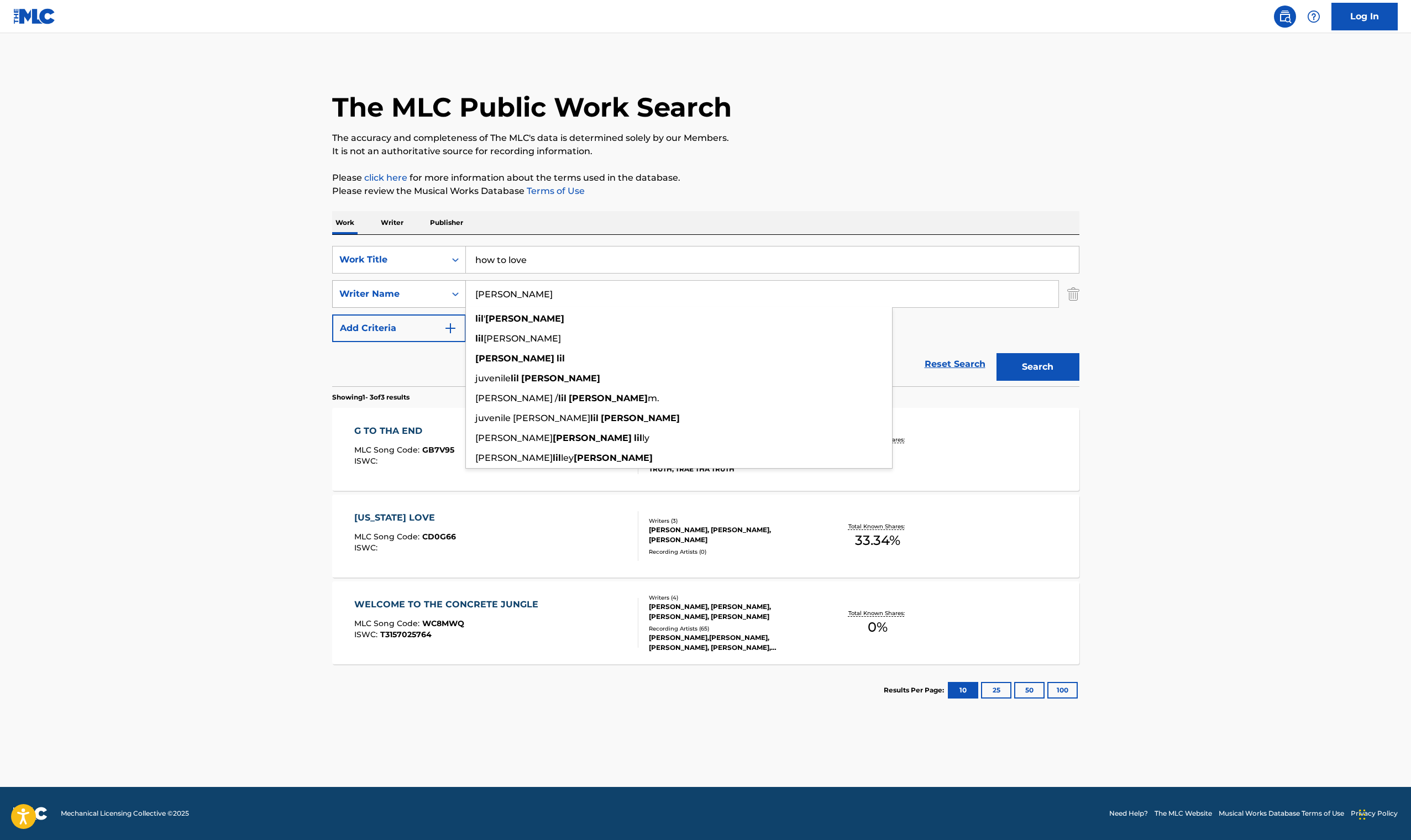
type input "lil wayne"
click at [1038, 367] on button "Search" at bounding box center [1038, 367] width 83 height 28
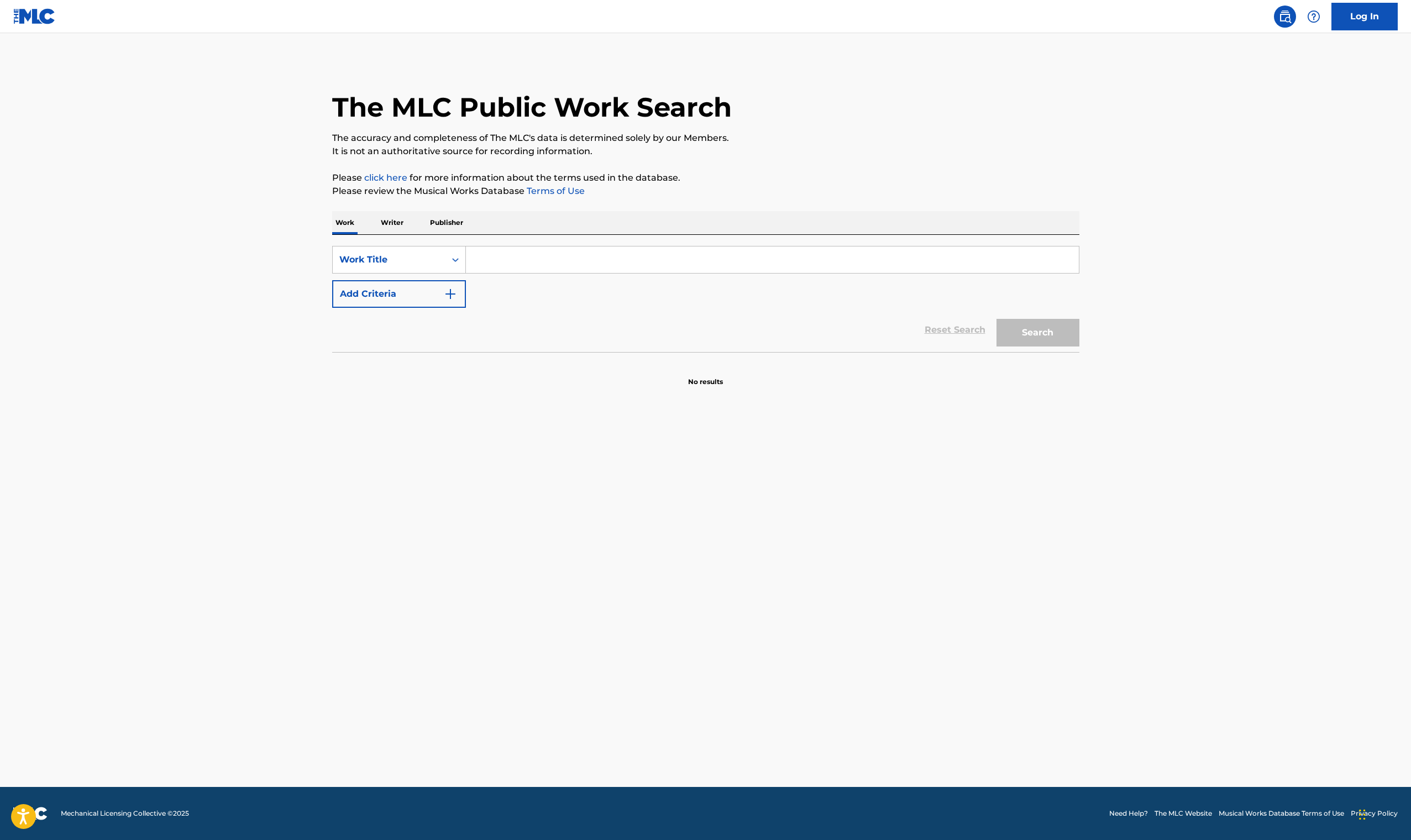
click at [521, 267] on input "Search Form" at bounding box center [772, 259] width 613 height 27
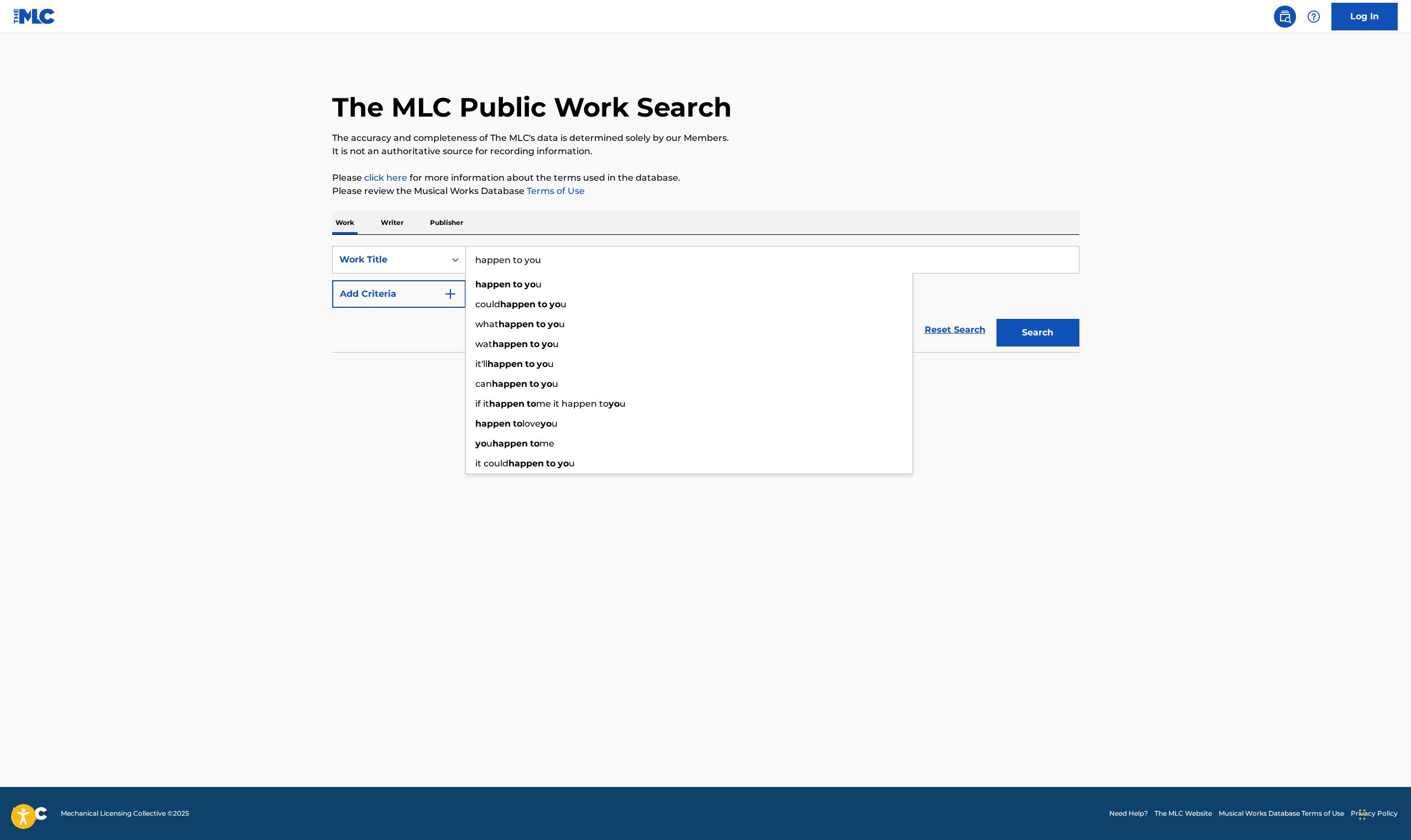
type input "happen to you"
click at [1038, 333] on button "Search" at bounding box center [1038, 333] width 83 height 28
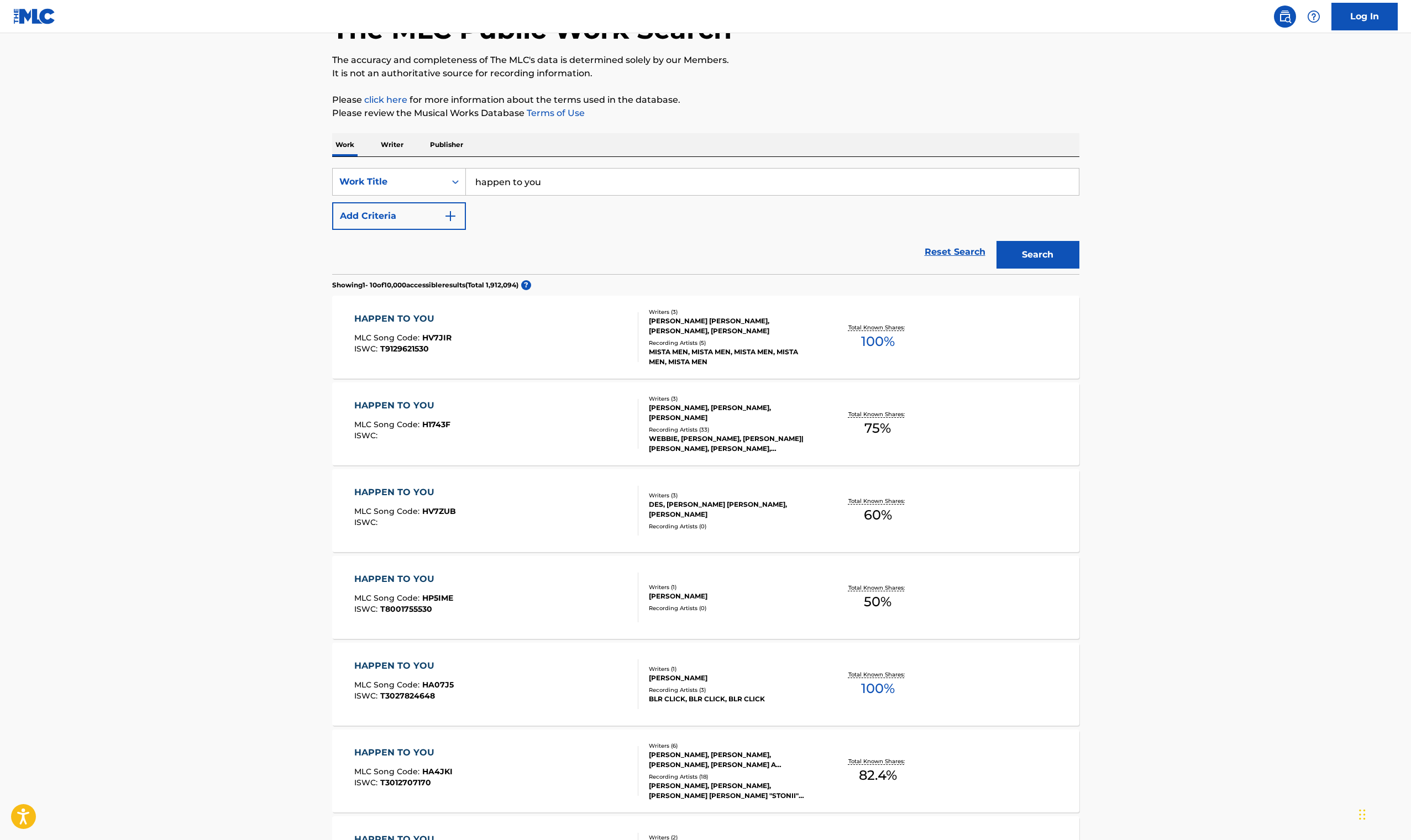
scroll to position [254, 0]
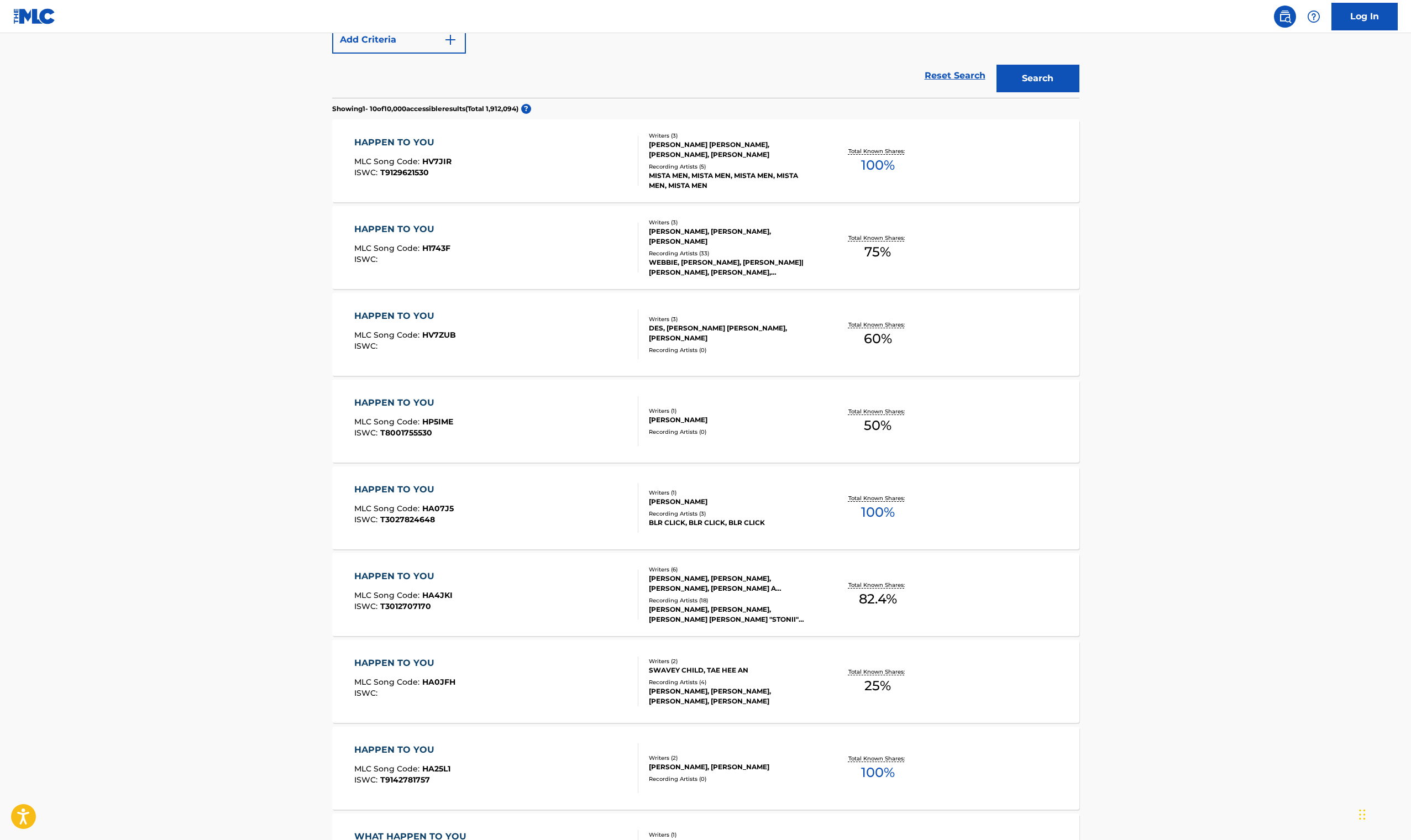
click at [516, 584] on div "HAPPEN TO YOU MLC Song Code : HA4JKI ISWC : T3012707170" at bounding box center [496, 594] width 284 height 50
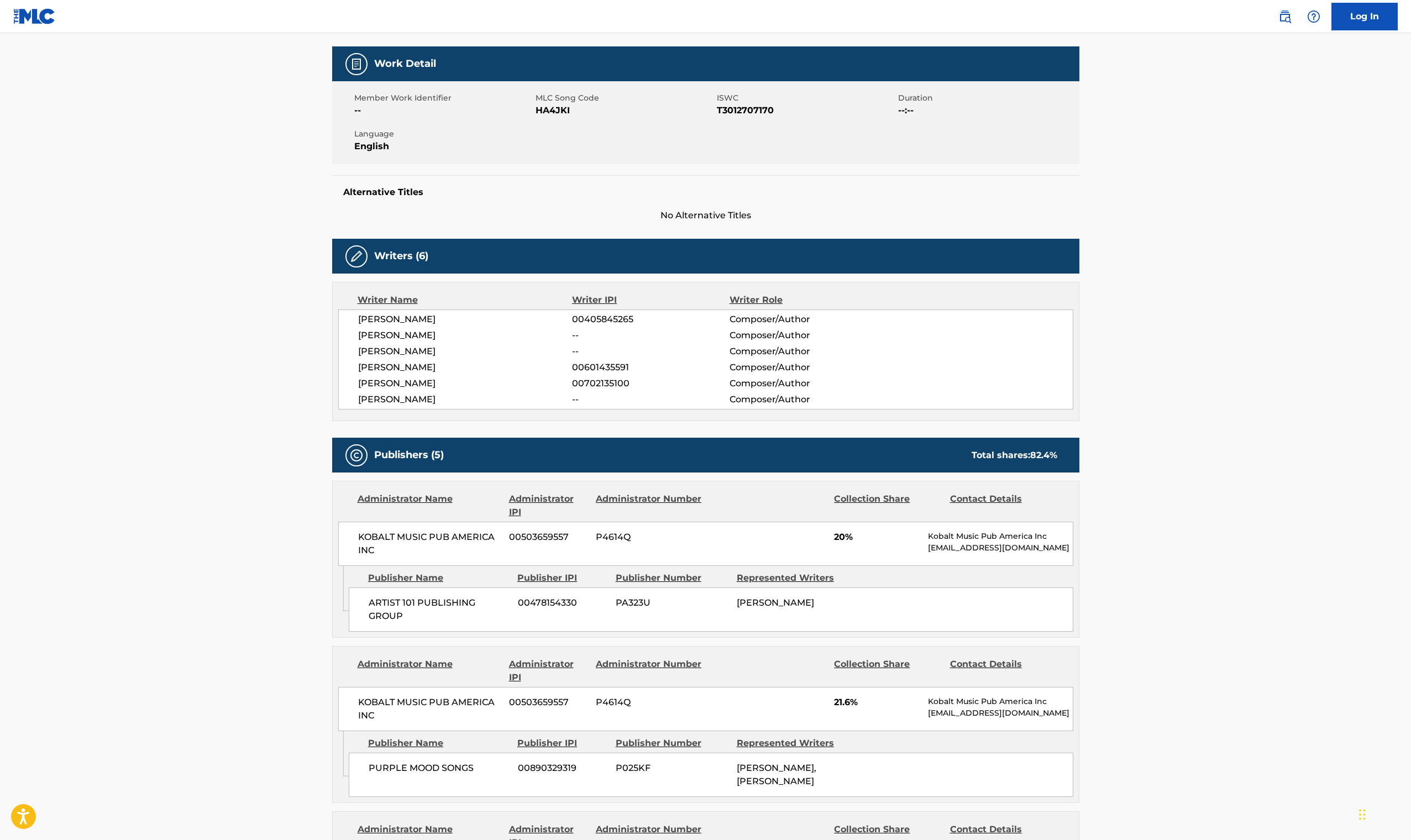
scroll to position [92, 0]
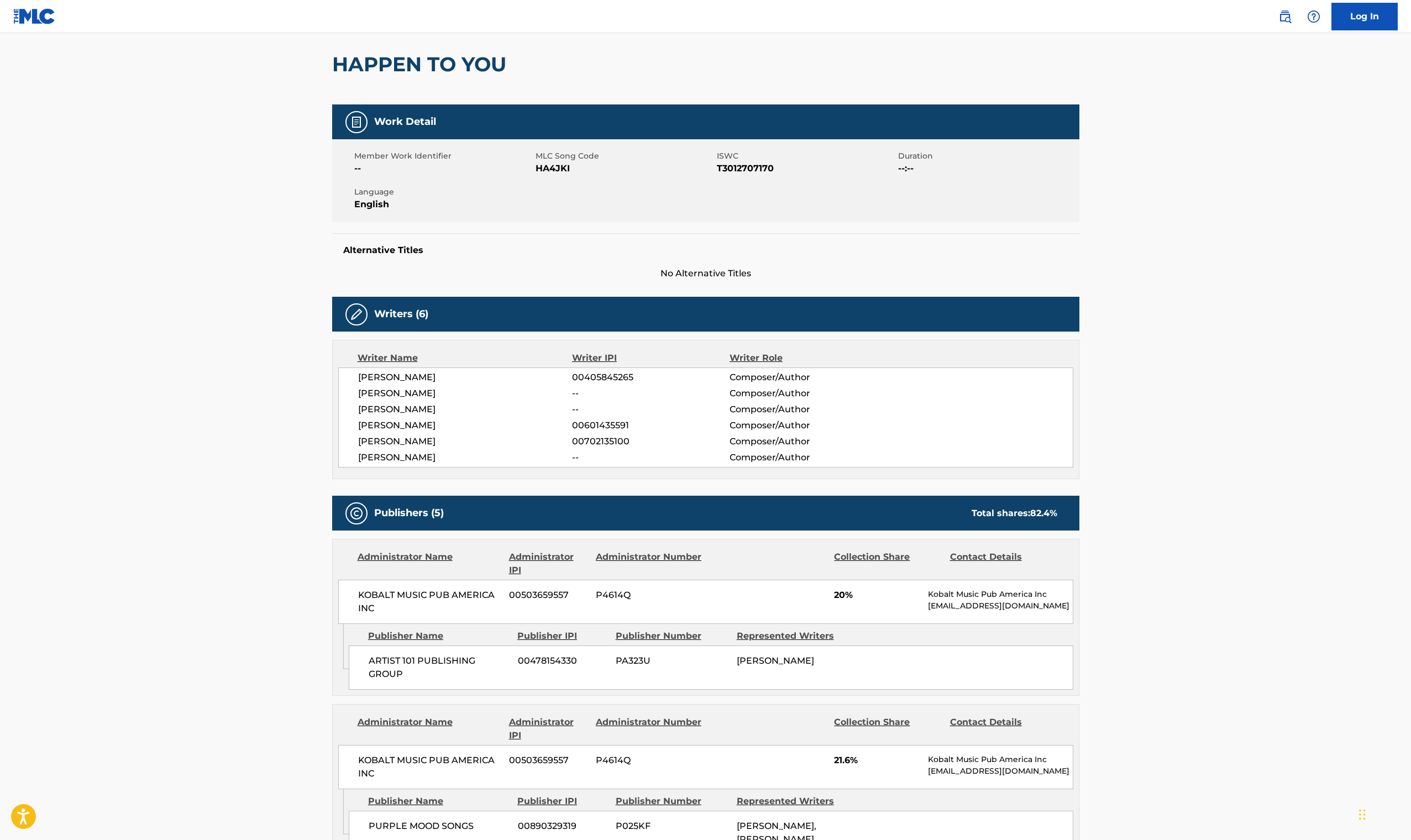
click at [1288, 193] on main "< Back to public search results Copy work link HAPPEN TO YOU Work Detail Member…" at bounding box center [706, 840] width 1411 height 1798
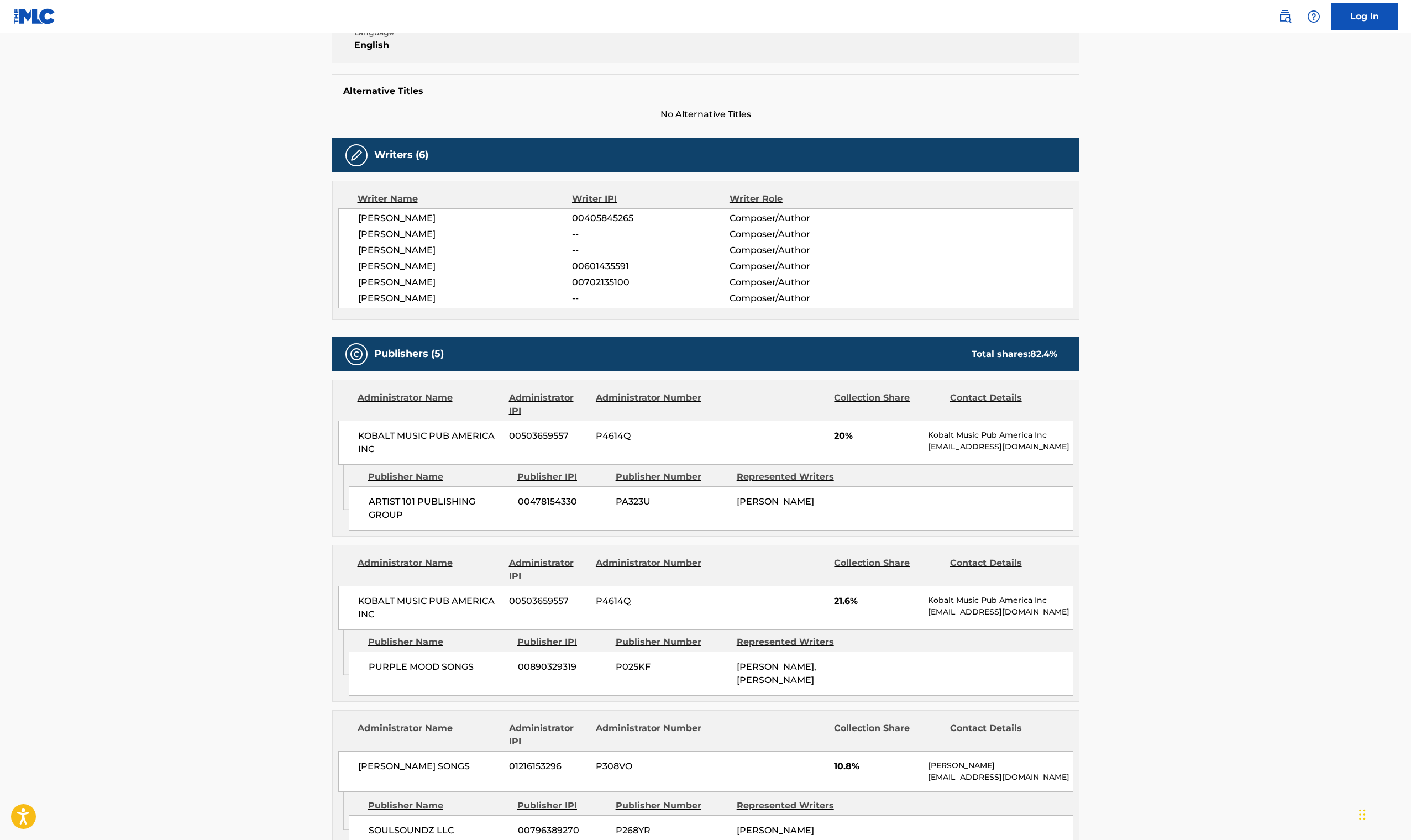
scroll to position [78, 0]
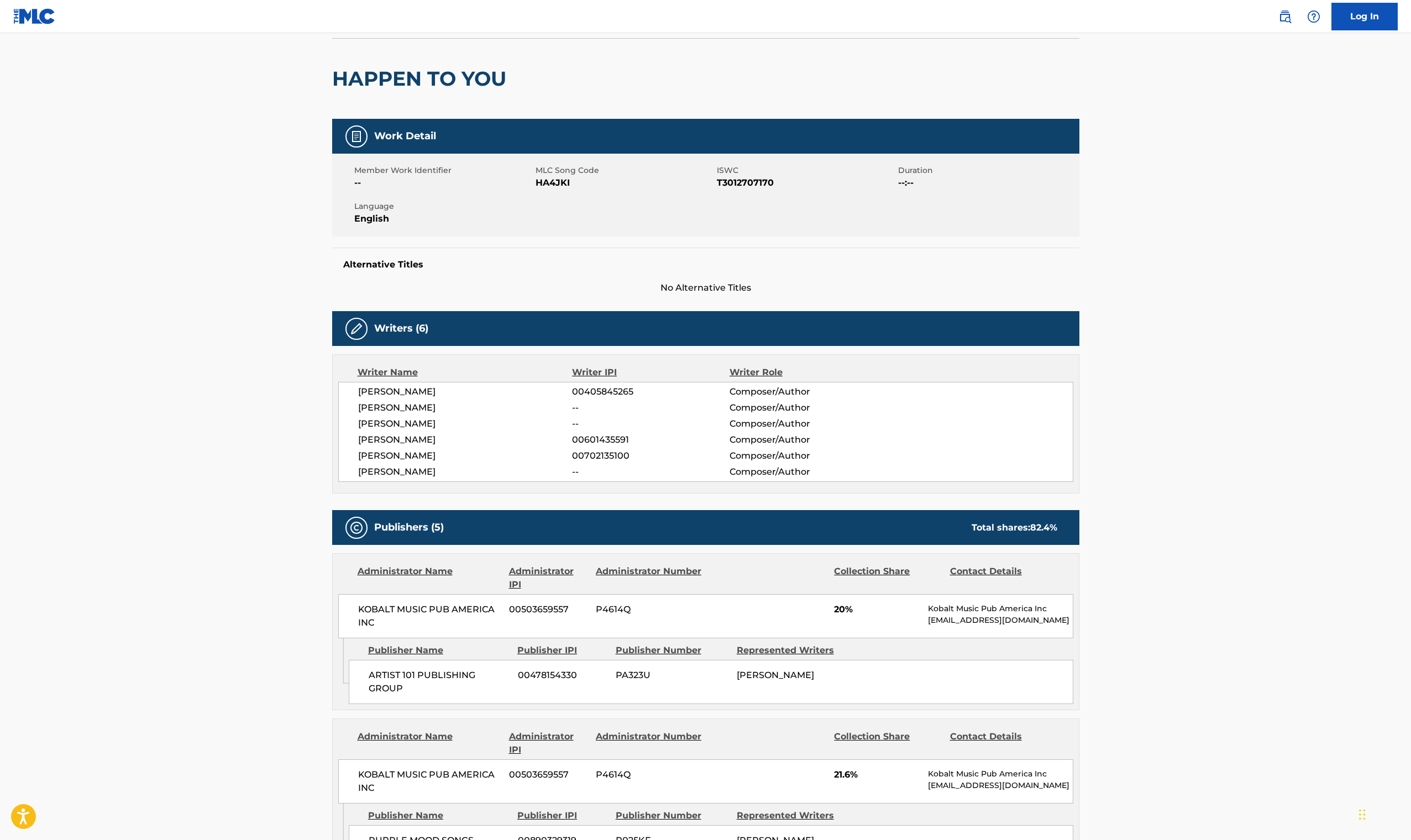
click at [1171, 426] on main "< Back to public search results Copy work link HAPPEN TO YOU Work Detail Member…" at bounding box center [706, 854] width 1411 height 1798
